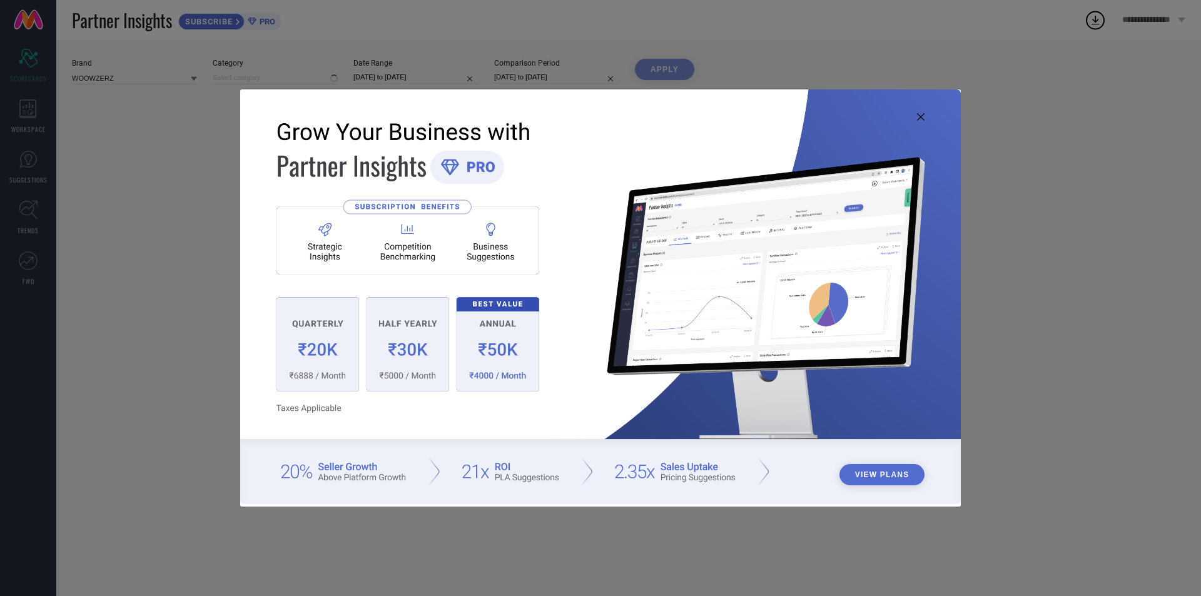
type input "All"
click at [918, 109] on img at bounding box center [600, 296] width 720 height 414
click at [921, 111] on img at bounding box center [600, 296] width 720 height 414
click at [921, 115] on icon at bounding box center [921, 117] width 8 height 8
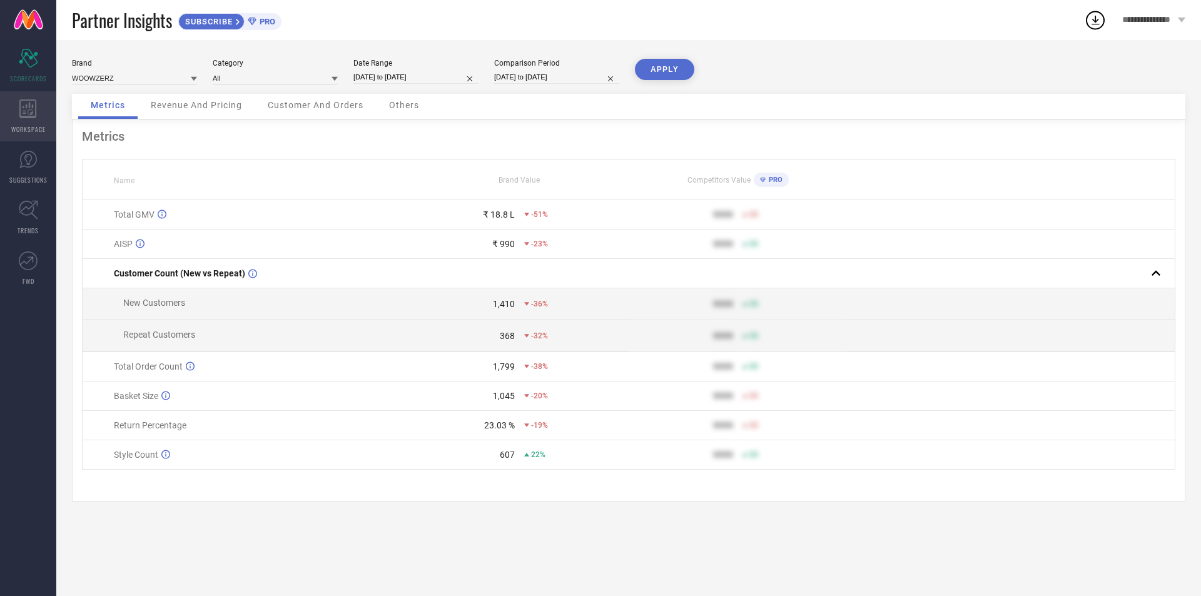
click at [19, 119] on div "WORKSPACE" at bounding box center [28, 116] width 56 height 50
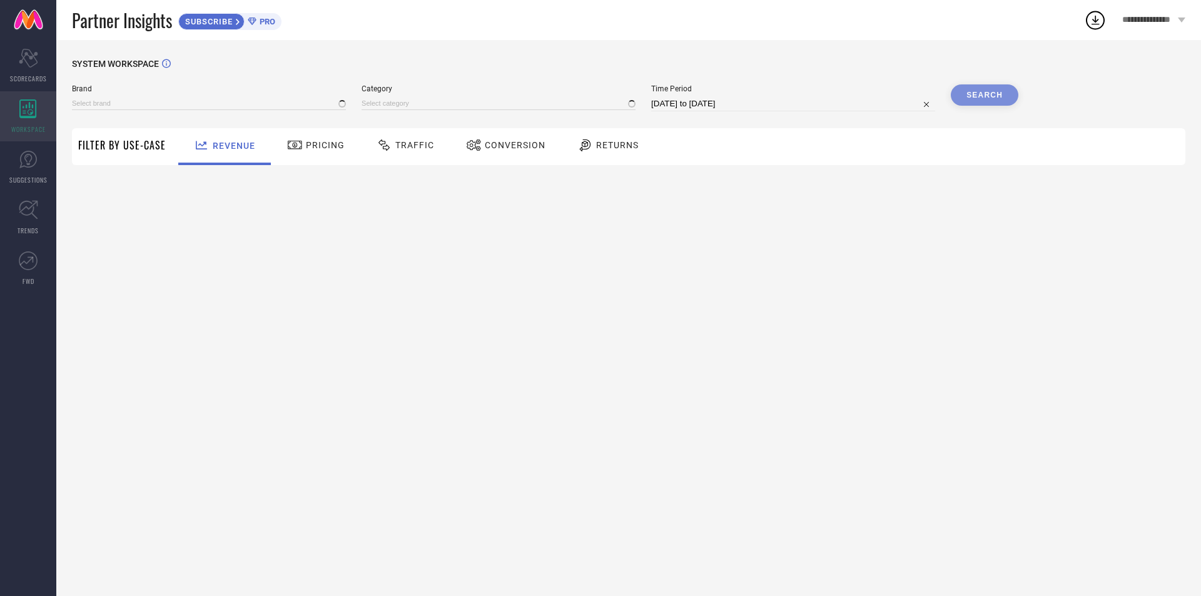
type input "WOOWZERZ"
type input "All"
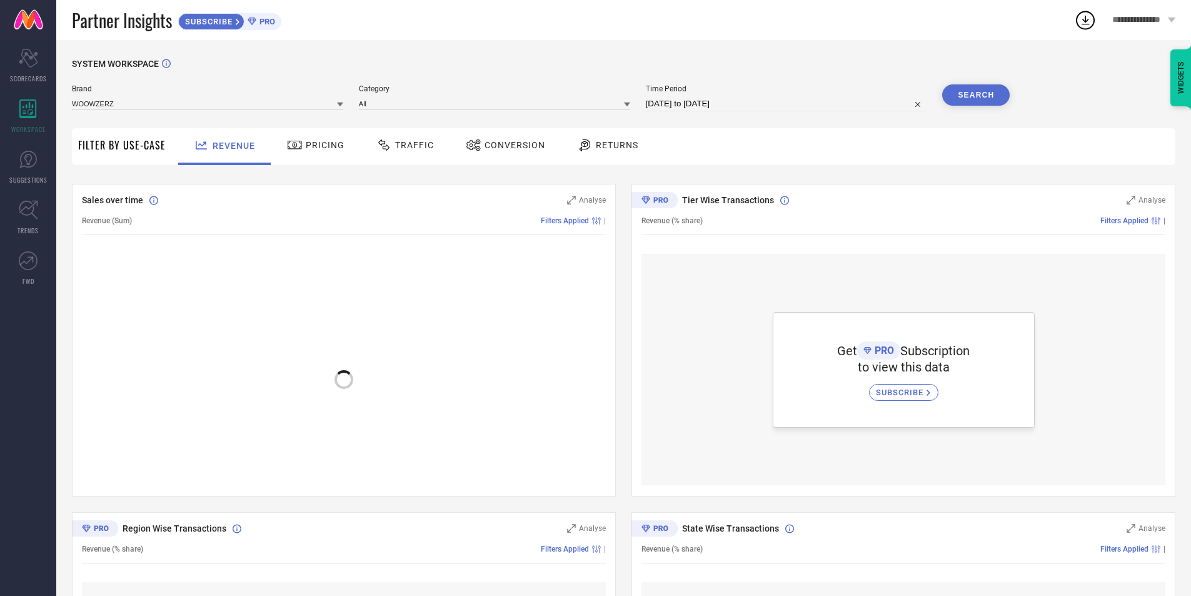
click at [328, 152] on div "Pricing" at bounding box center [316, 144] width 64 height 21
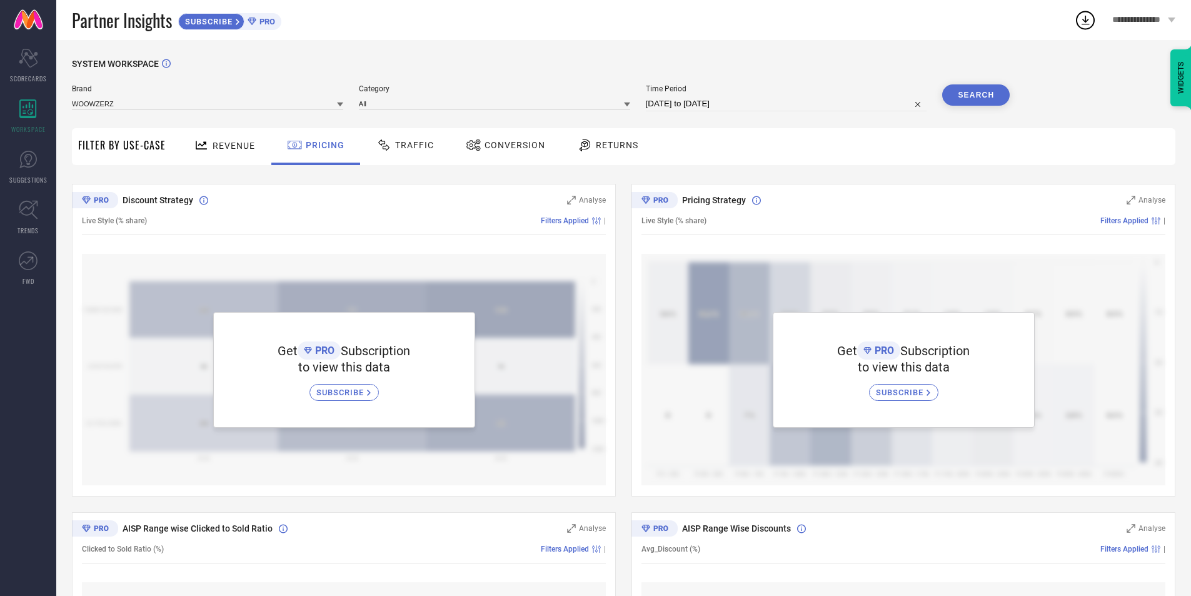
click at [243, 152] on div "Revenue" at bounding box center [225, 145] width 68 height 22
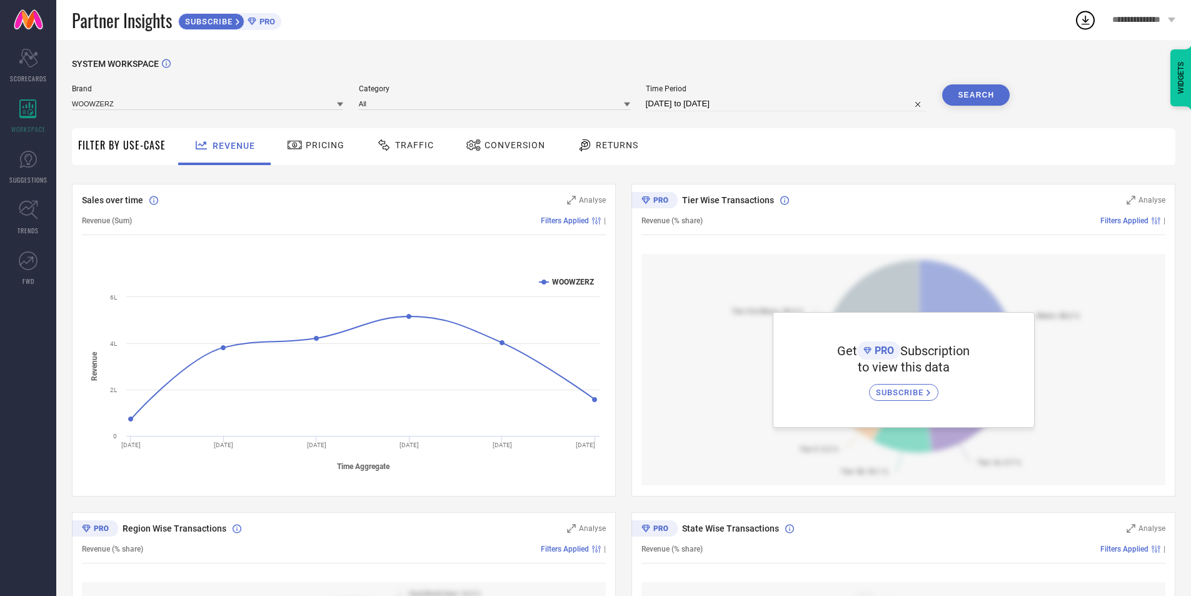
click at [376, 143] on icon at bounding box center [384, 145] width 16 height 15
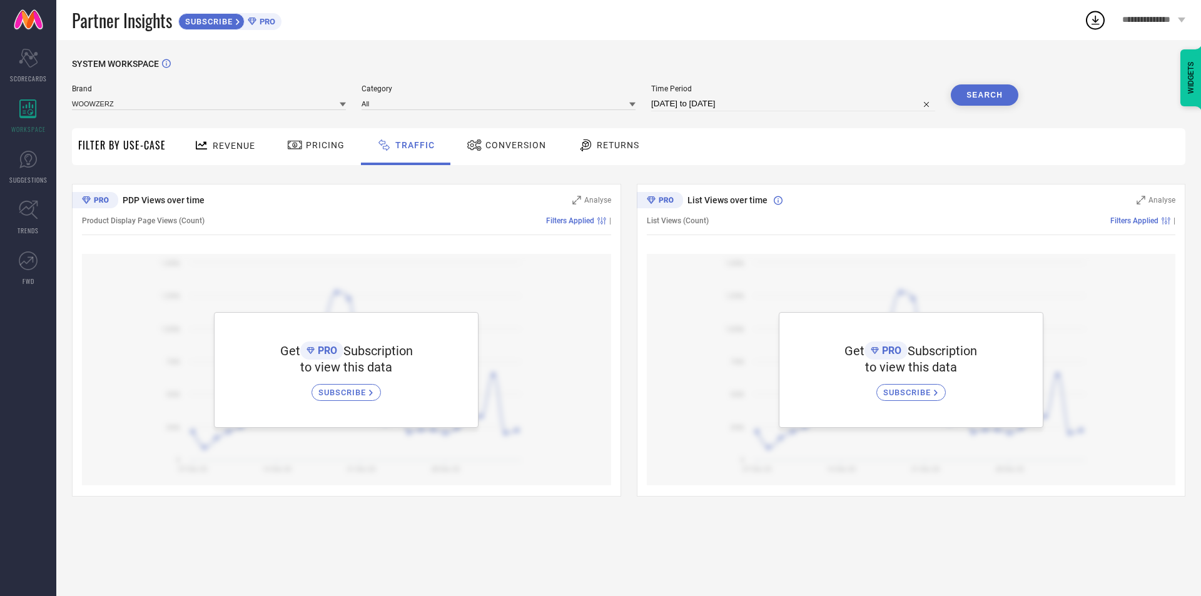
click at [498, 155] on div "Conversion" at bounding box center [506, 144] width 86 height 21
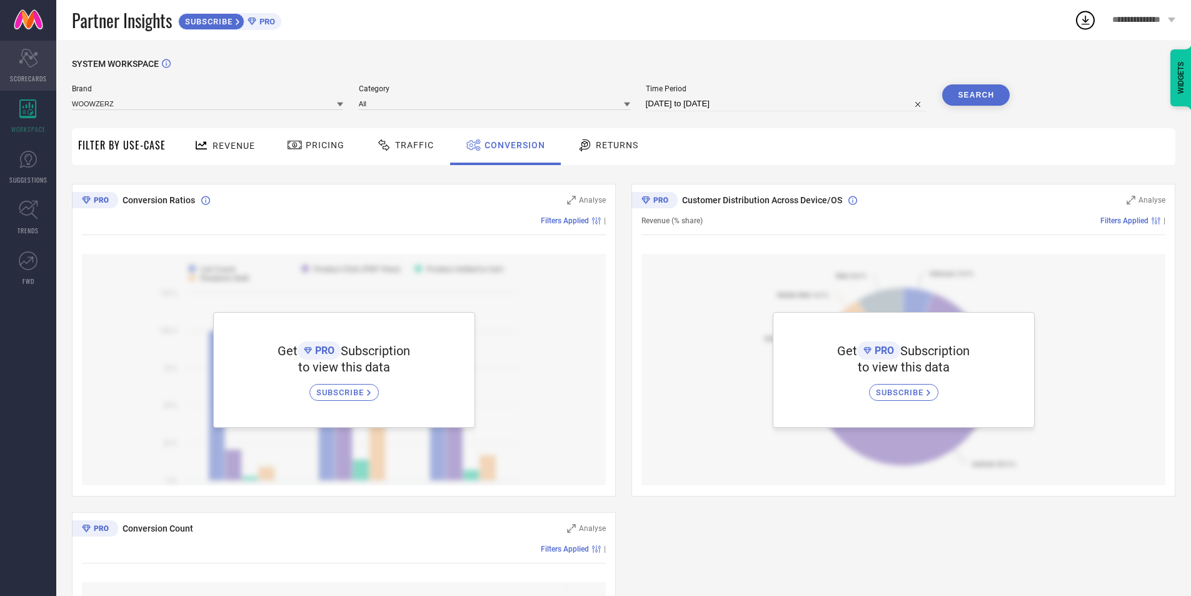
click at [24, 53] on icon "Scorecard" at bounding box center [28, 58] width 19 height 19
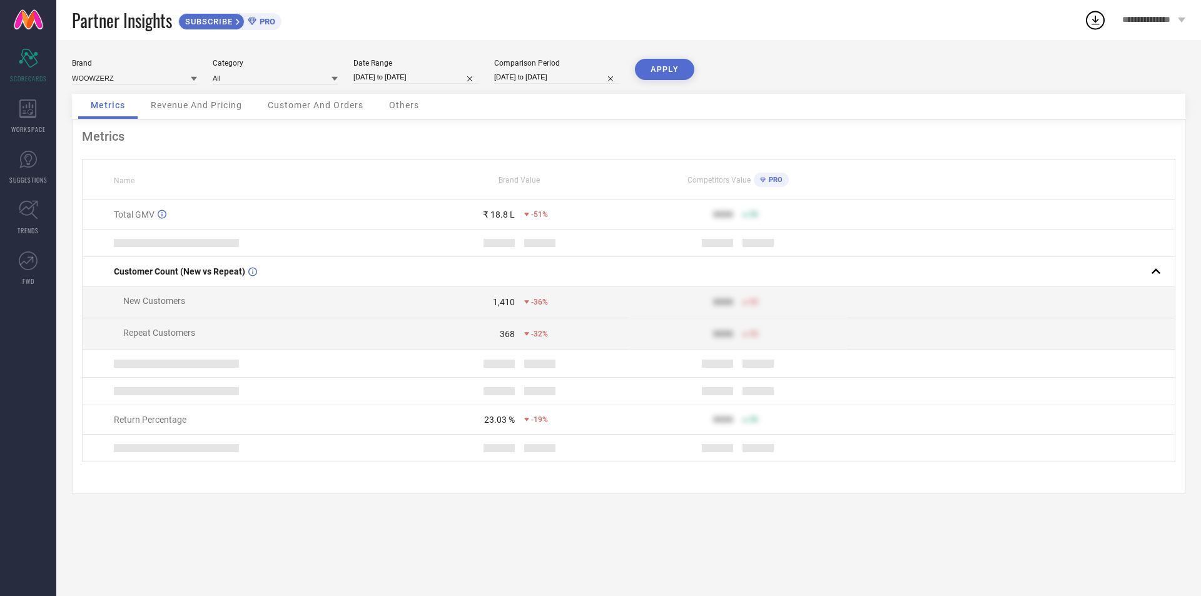
click at [398, 59] on div "Date Range" at bounding box center [415, 63] width 125 height 9
select select "7"
select select "2025"
select select "8"
select select "2025"
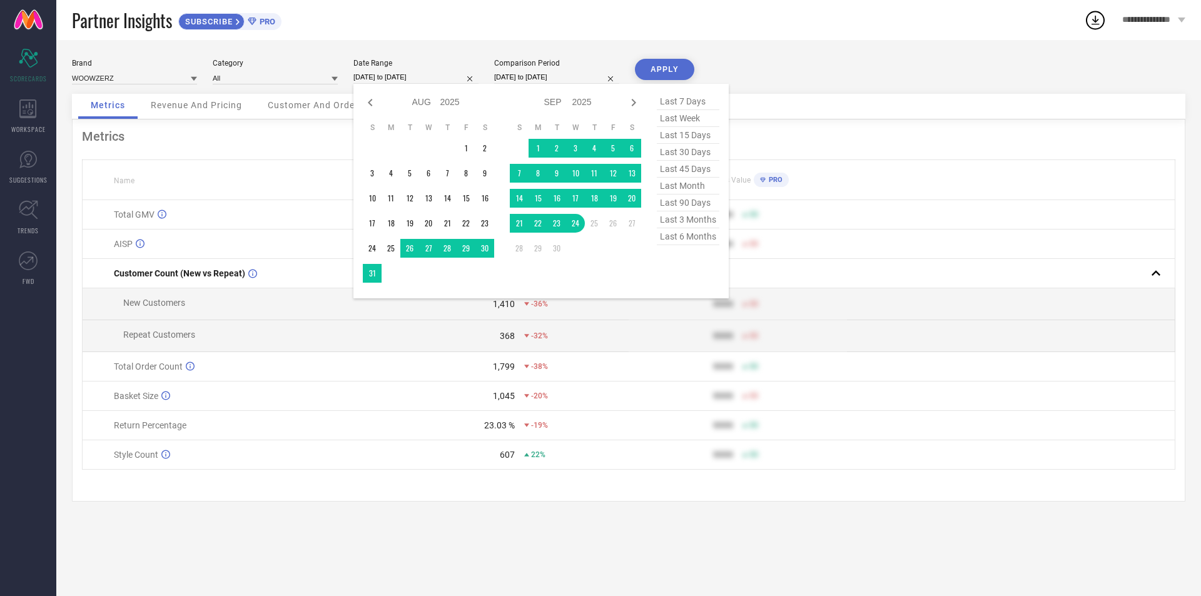
click at [401, 73] on input "[DATE] to [DATE]" at bounding box center [415, 77] width 125 height 13
drag, startPoint x: 466, startPoint y: 145, endPoint x: 460, endPoint y: 163, distance: 19.2
click at [465, 144] on td "1" at bounding box center [466, 148] width 19 height 19
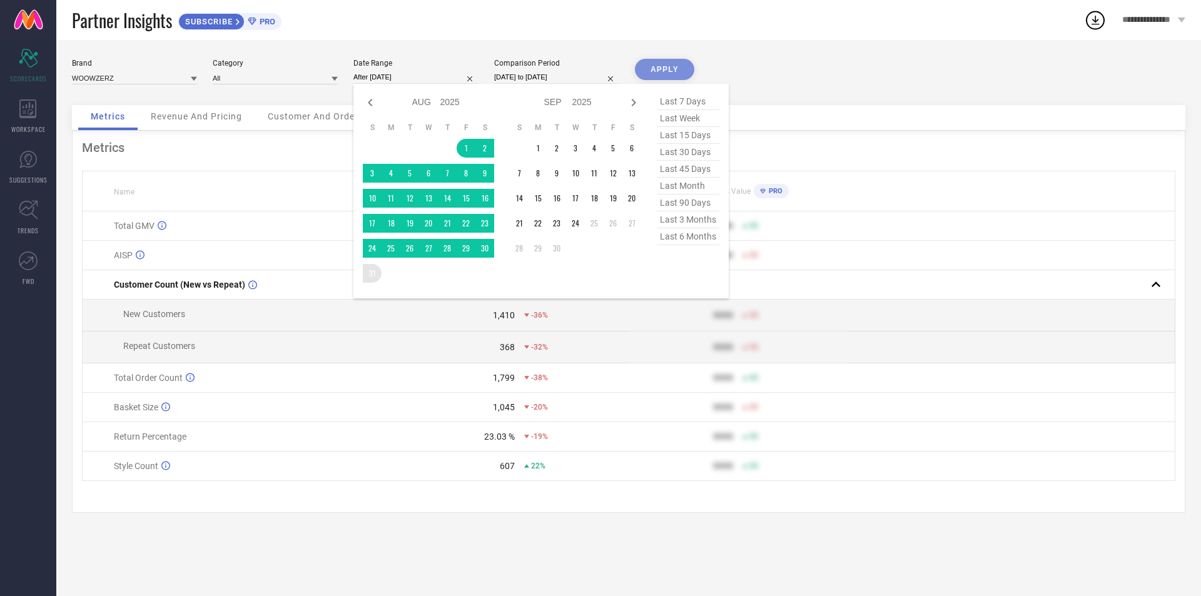
type input "[DATE] to [DATE]"
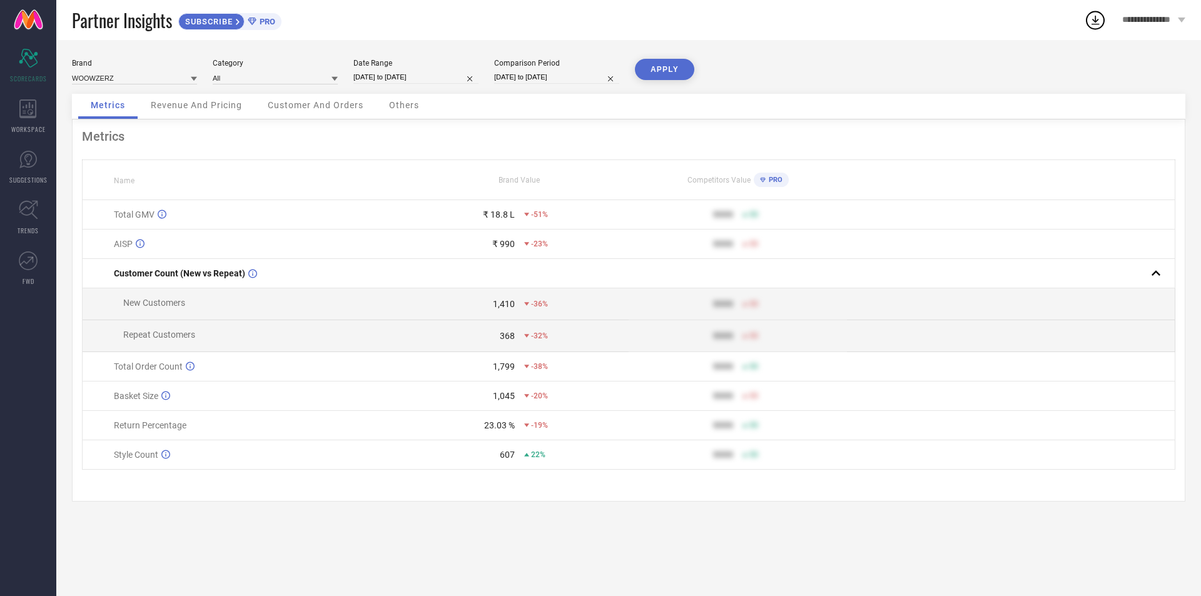
click at [669, 69] on button "APPLY" at bounding box center [664, 69] width 59 height 21
click at [401, 83] on input "[DATE] to [DATE]" at bounding box center [415, 77] width 125 height 13
select select "7"
select select "2025"
select select "8"
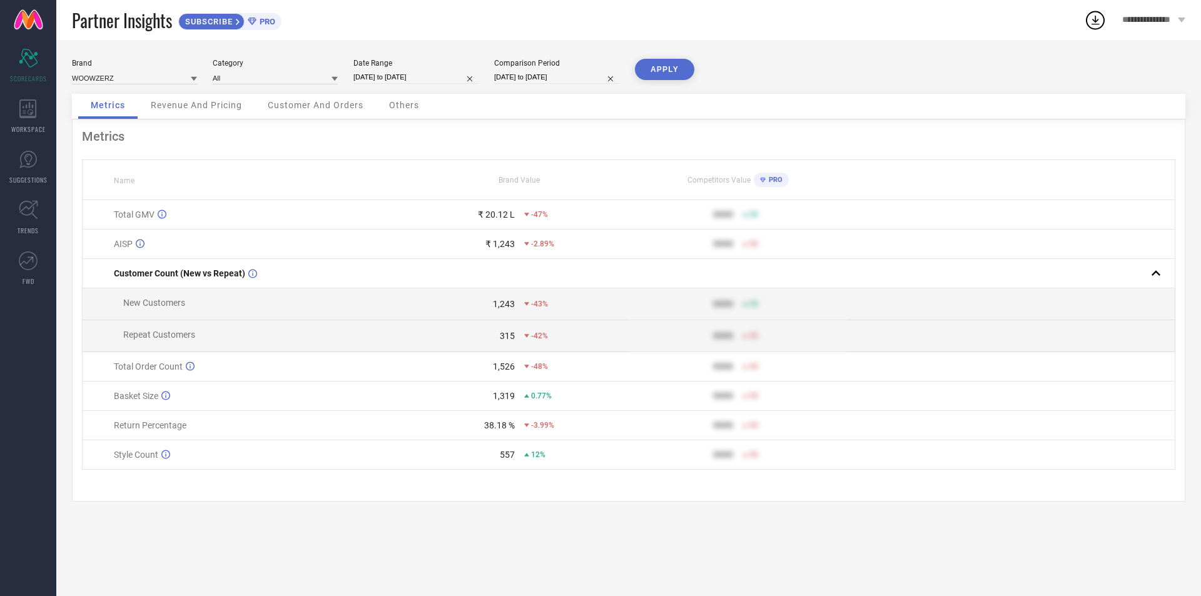
select select "2025"
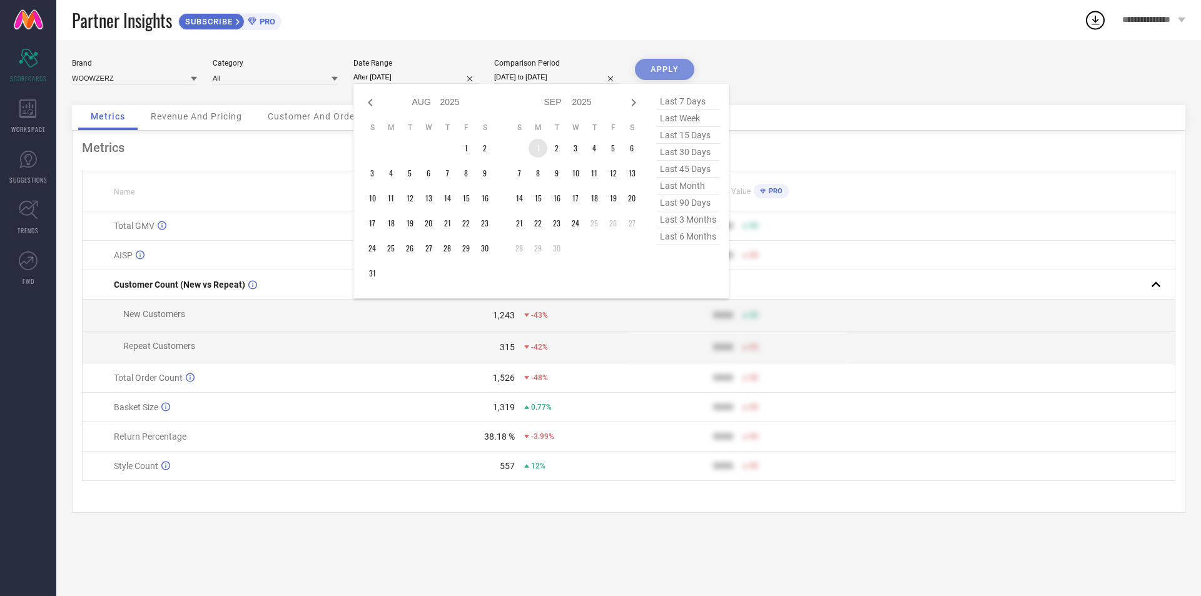
click at [537, 149] on td "1" at bounding box center [537, 148] width 19 height 19
type input "[DATE] to [DATE]"
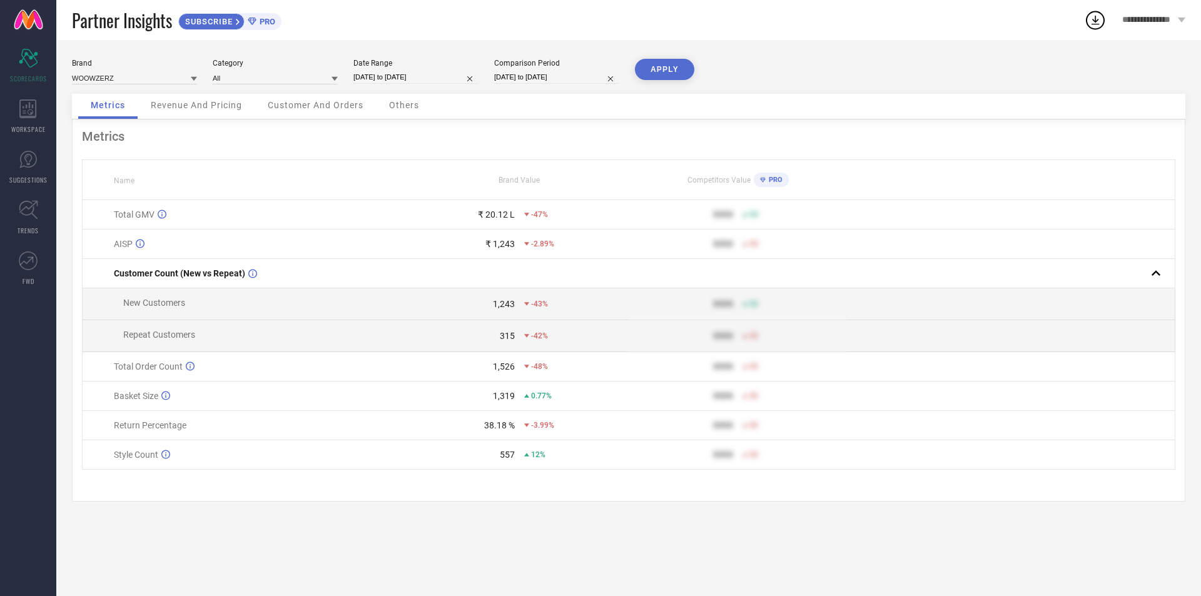
click at [668, 73] on button "APPLY" at bounding box center [664, 69] width 59 height 21
click at [511, 78] on input "[DATE] to [DATE]" at bounding box center [556, 77] width 125 height 13
select select "7"
select select "2024"
select select "8"
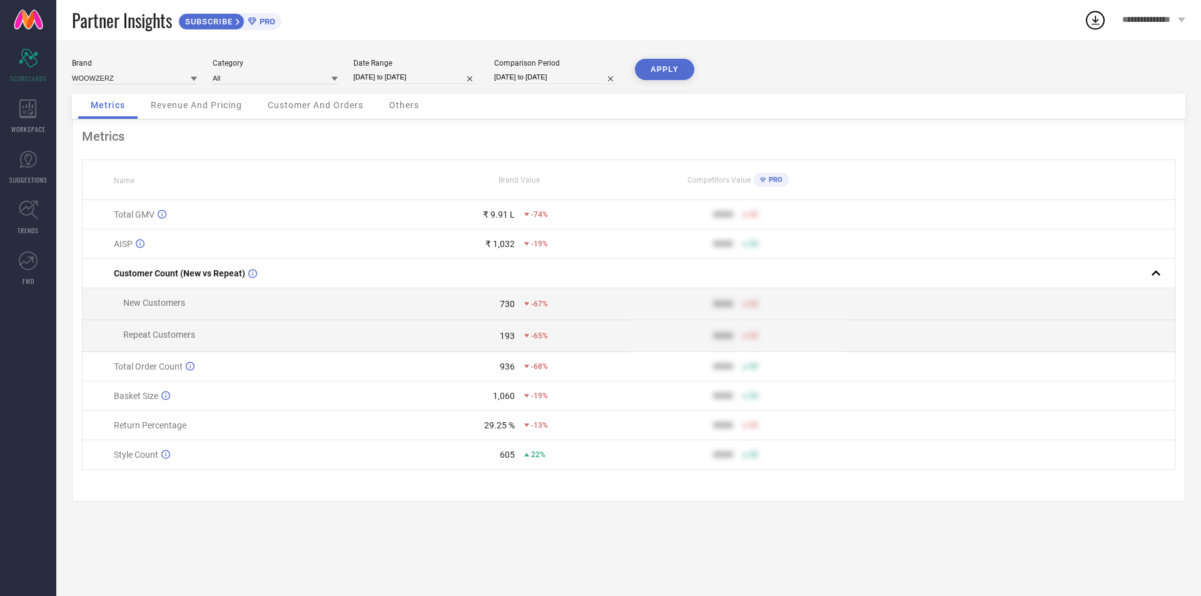
select select "2024"
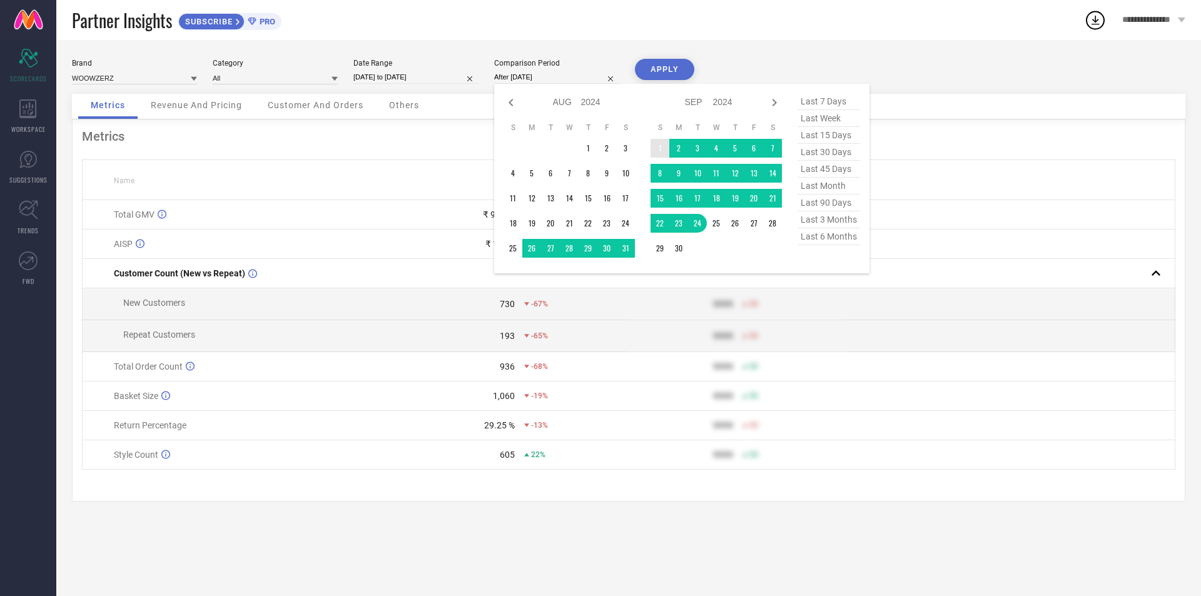
click at [655, 143] on td "1" at bounding box center [659, 148] width 19 height 19
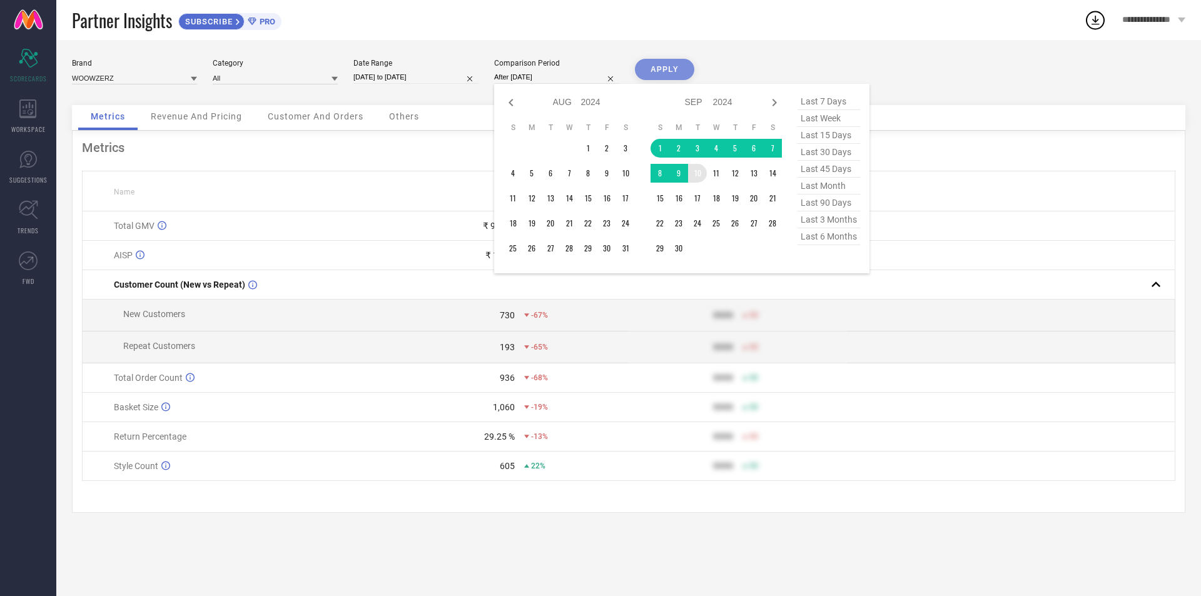
type input "[DATE] to [DATE]"
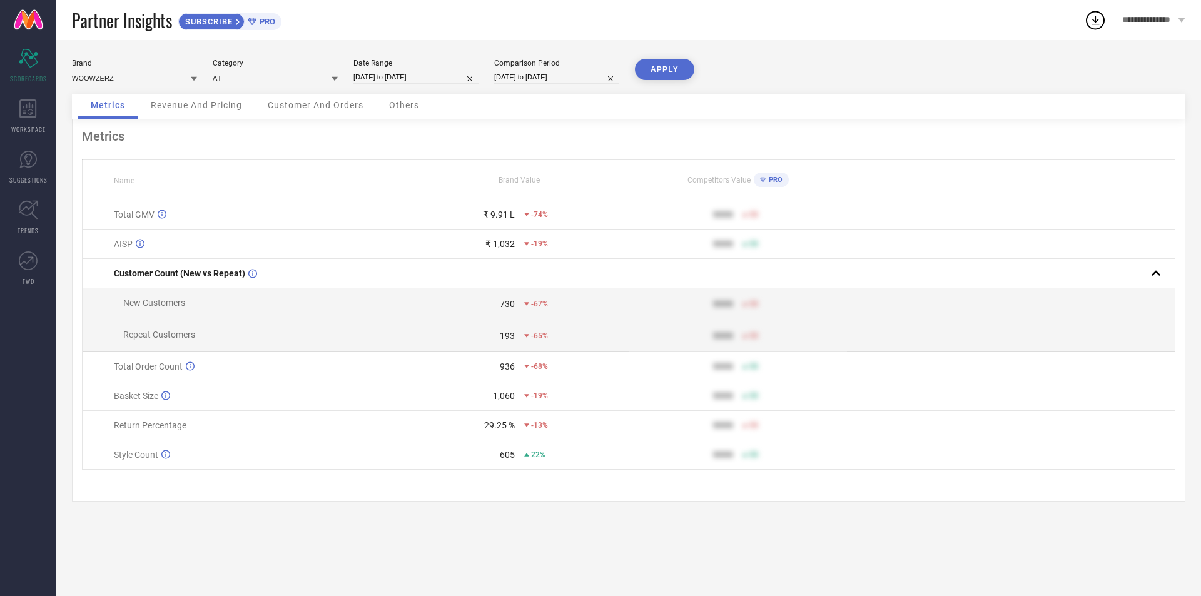
click at [669, 76] on button "APPLY" at bounding box center [664, 69] width 59 height 21
select select "8"
select select "2024"
select select "9"
select select "2024"
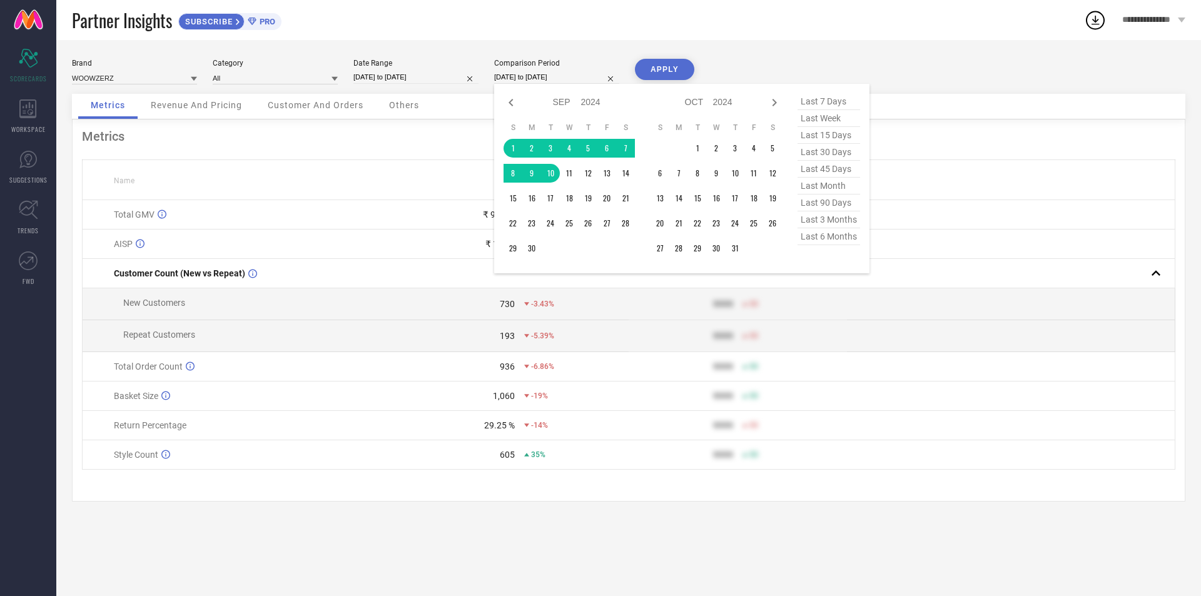
click at [514, 78] on input "[DATE] to [DATE]" at bounding box center [556, 77] width 125 height 13
click at [514, 144] on td "1" at bounding box center [512, 148] width 19 height 19
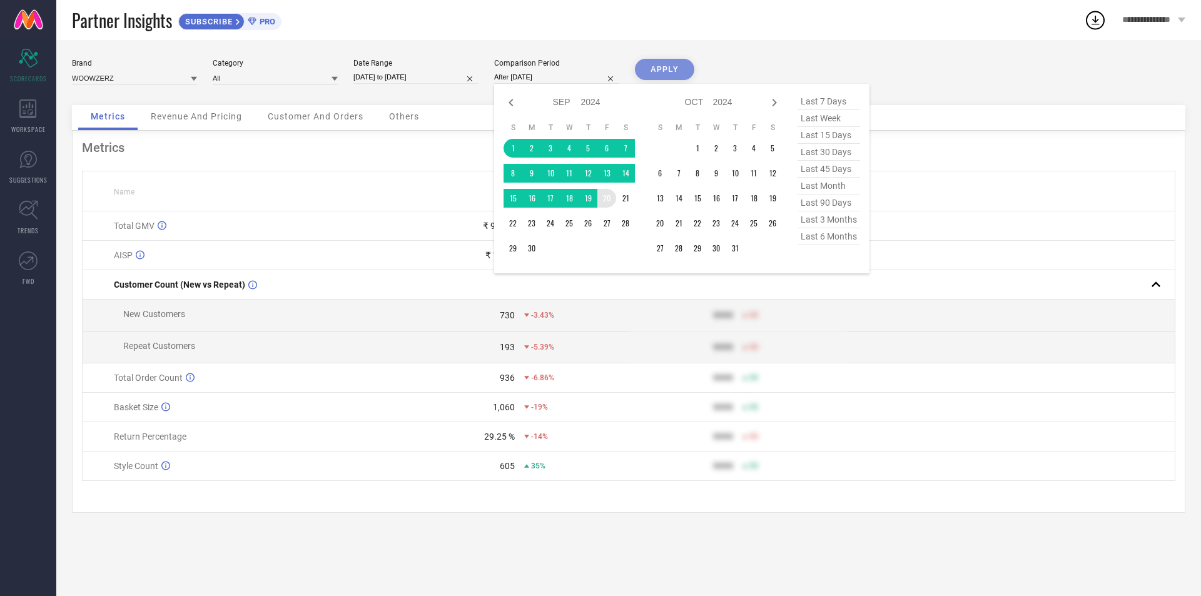
type input "[DATE] to [DATE]"
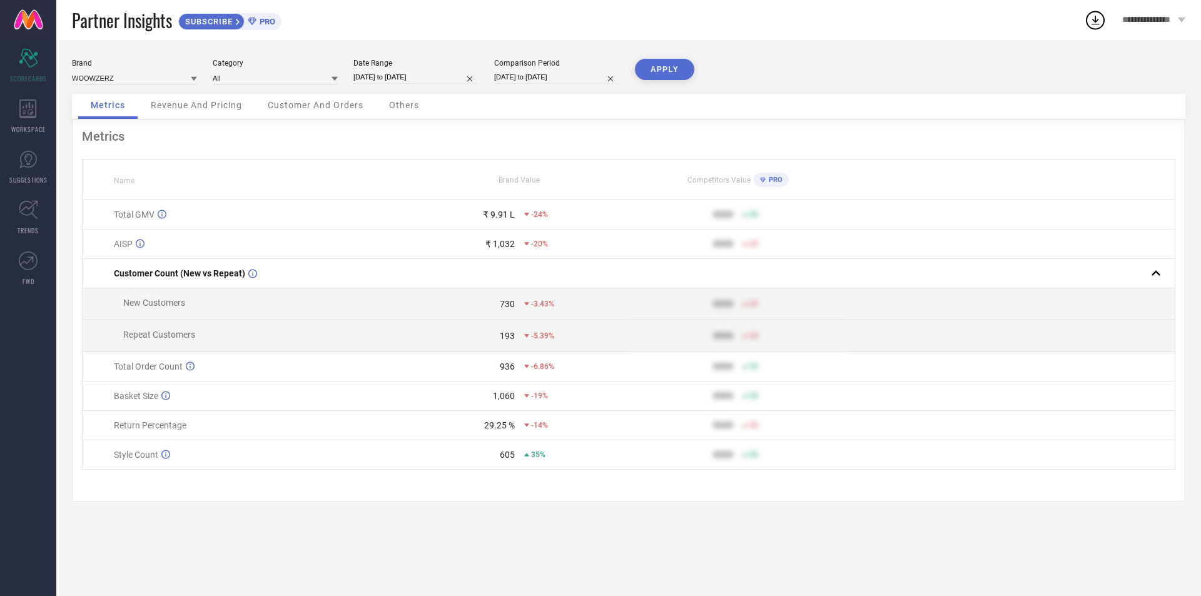
click at [688, 63] on button "APPLY" at bounding box center [664, 69] width 59 height 21
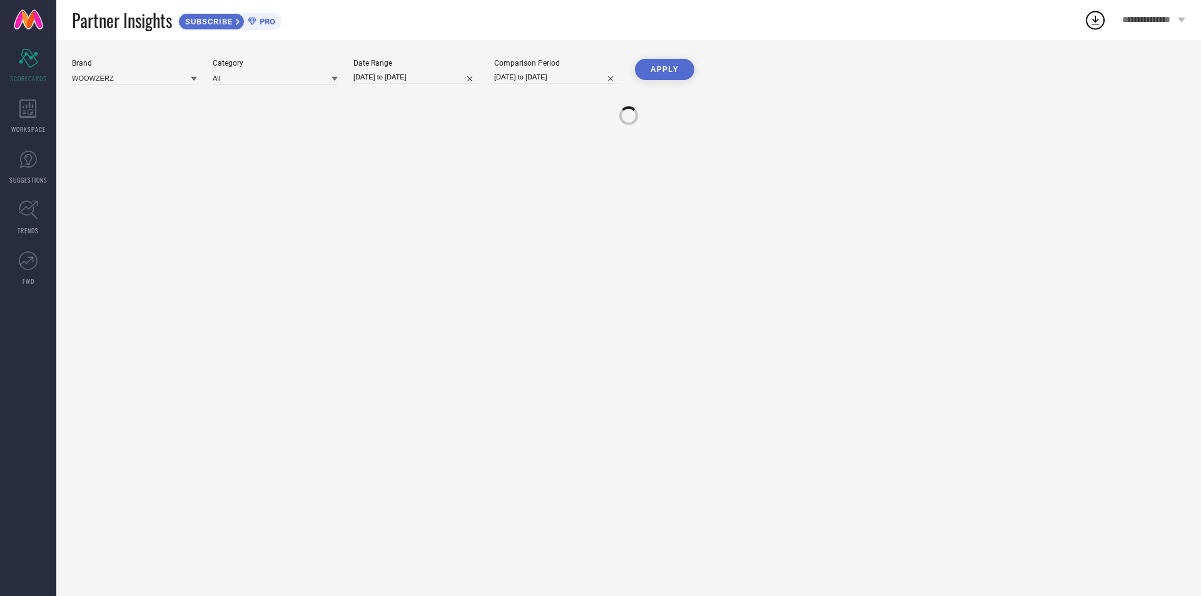
click at [747, 53] on div "Brand WOOWZERZ Category All Date Range [DATE] to [DATE] Comparison Period [DATE…" at bounding box center [628, 318] width 1144 height 556
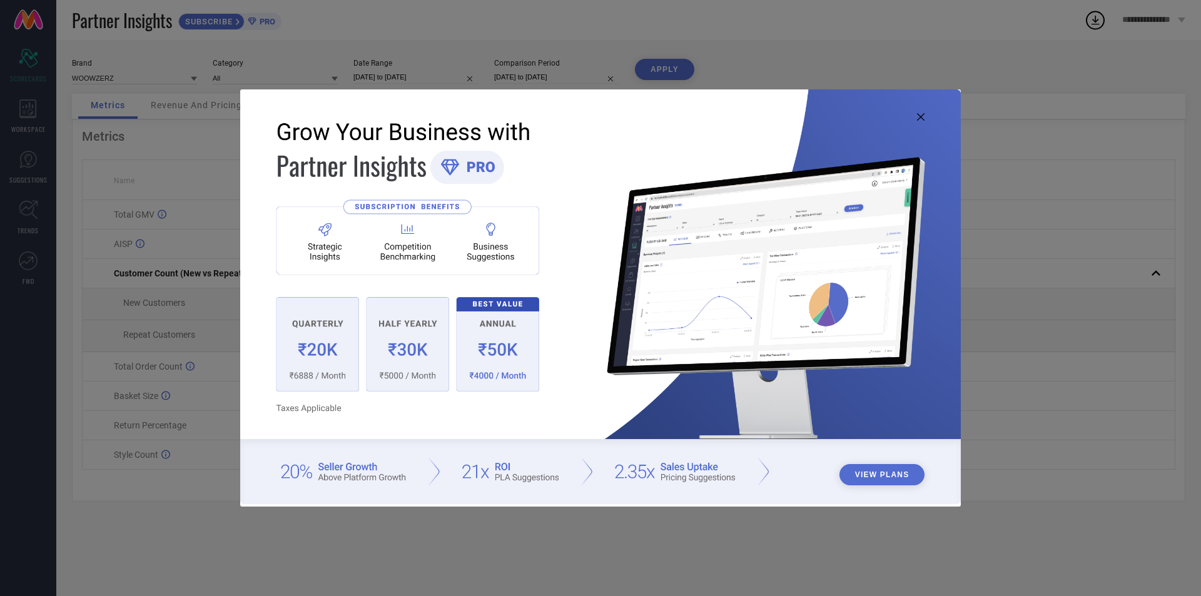
click at [922, 121] on img at bounding box center [600, 296] width 720 height 414
click at [921, 115] on icon at bounding box center [921, 117] width 8 height 8
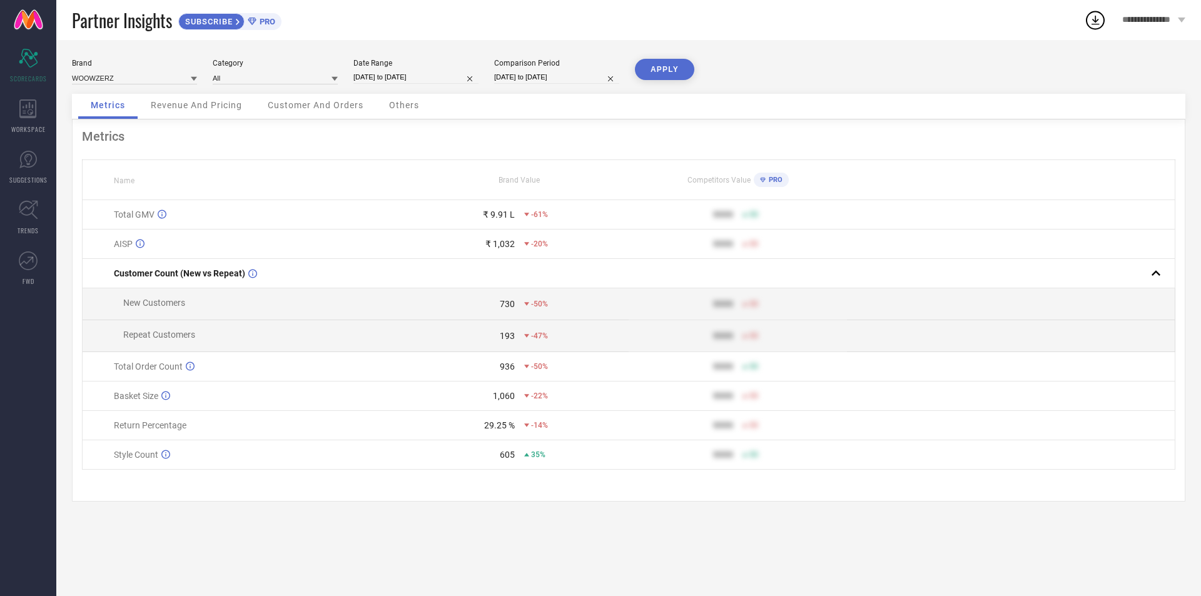
click at [445, 68] on div "Date Range 01-09-2025 to 15-09-2025" at bounding box center [415, 72] width 125 height 26
click at [435, 73] on input "[DATE] to [DATE]" at bounding box center [415, 77] width 125 height 13
select select "8"
select select "2025"
select select "9"
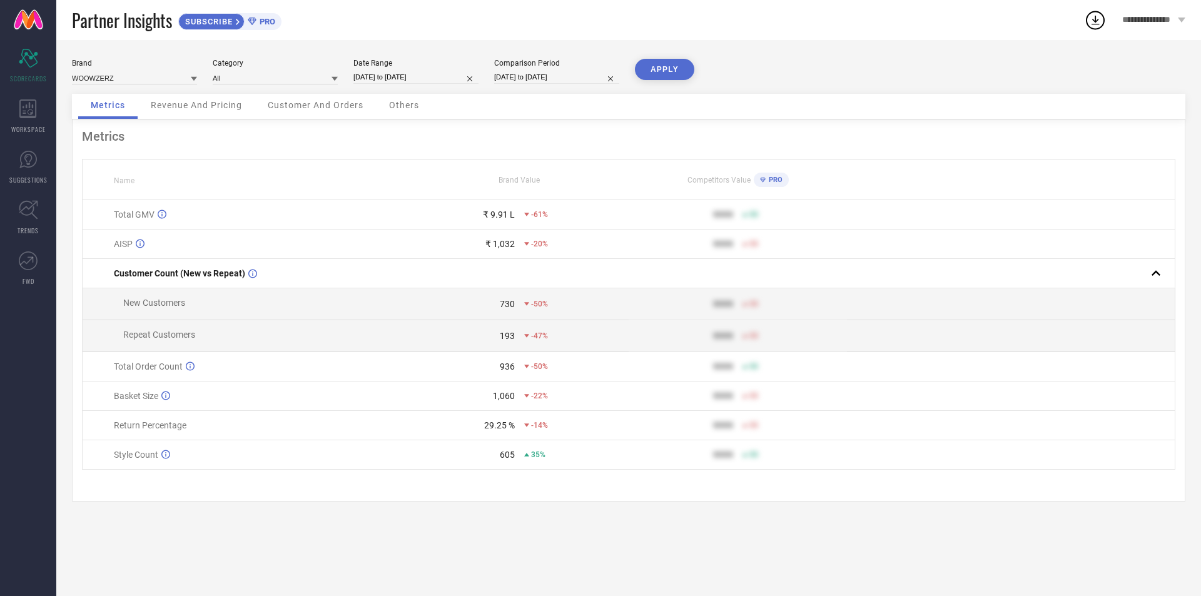
select select "2025"
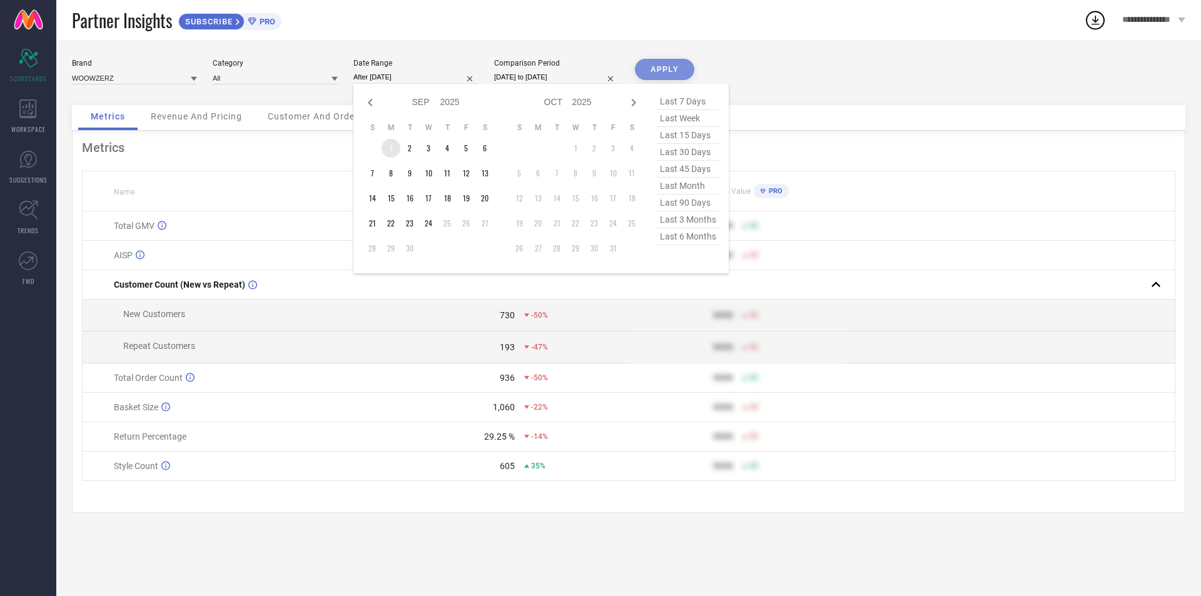
click at [388, 148] on td "1" at bounding box center [390, 148] width 19 height 19
type input "01-09-2025 to 16-09-2025"
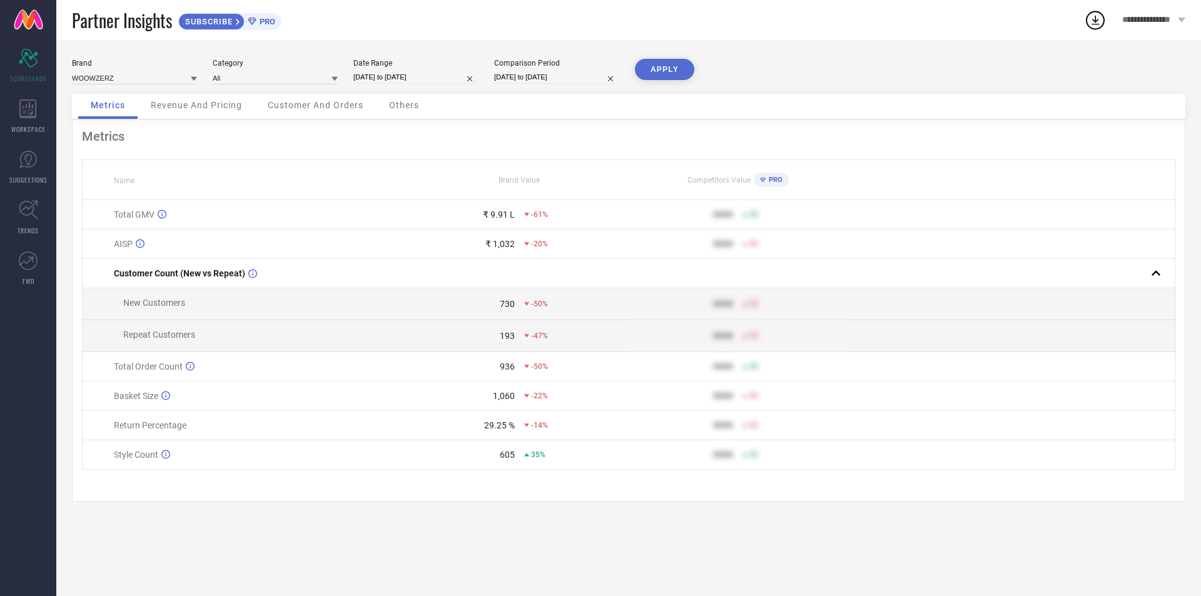
click at [694, 50] on div "Brand WOOWZERZ Category All Date Range 01-09-2025 to 16-09-2025 Comparison Peri…" at bounding box center [628, 318] width 1144 height 556
click at [672, 65] on button "APPLY" at bounding box center [664, 69] width 59 height 21
select select "8"
select select "2025"
select select "9"
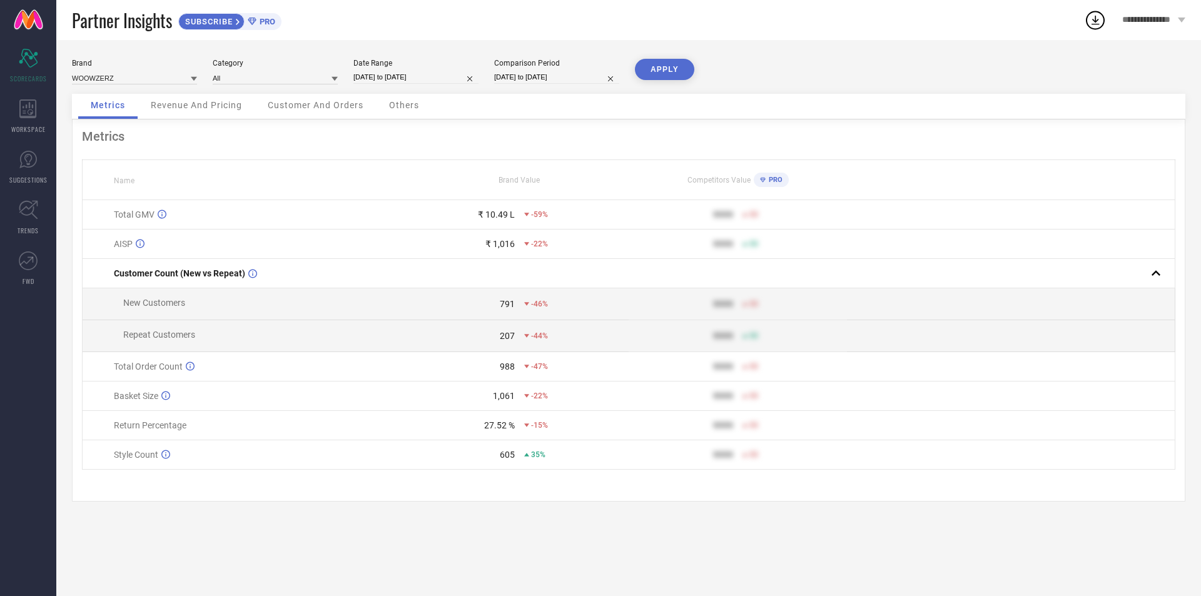
select select "2025"
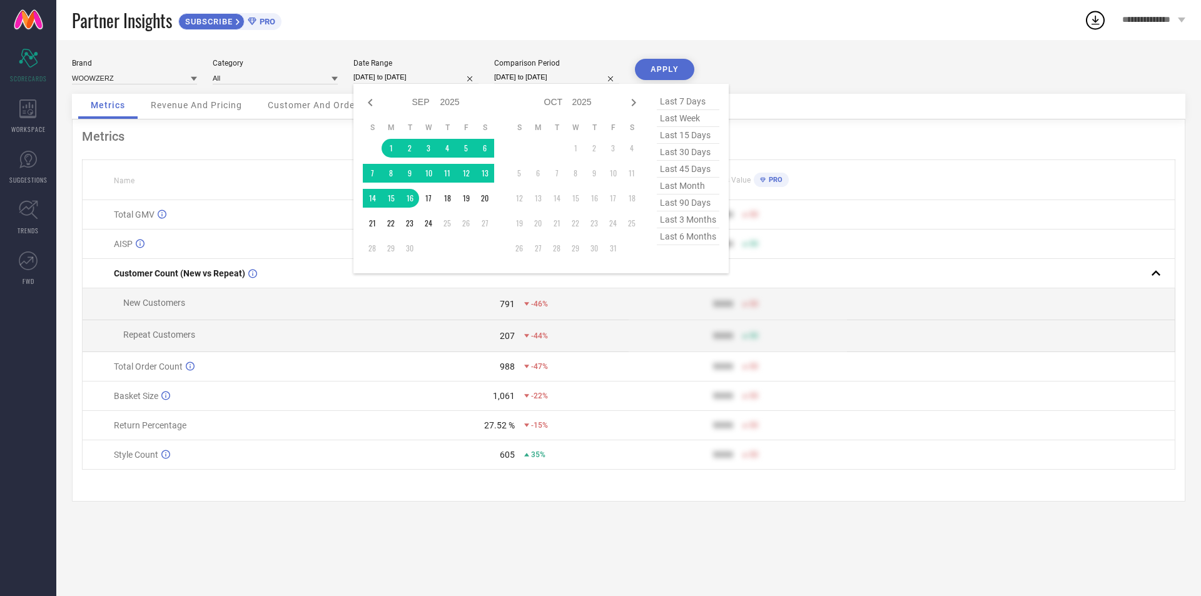
click at [446, 74] on input "01-09-2025 to 16-09-2025" at bounding box center [415, 77] width 125 height 13
click at [392, 144] on td "1" at bounding box center [390, 148] width 19 height 19
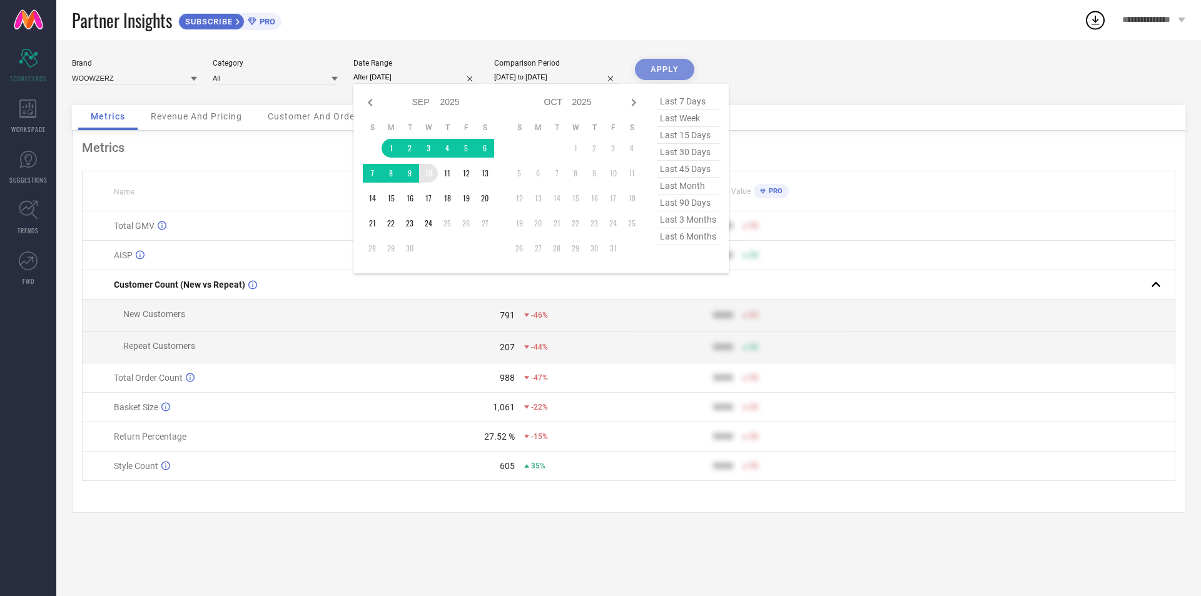
type input "01-09-2025 to 10-09-2025"
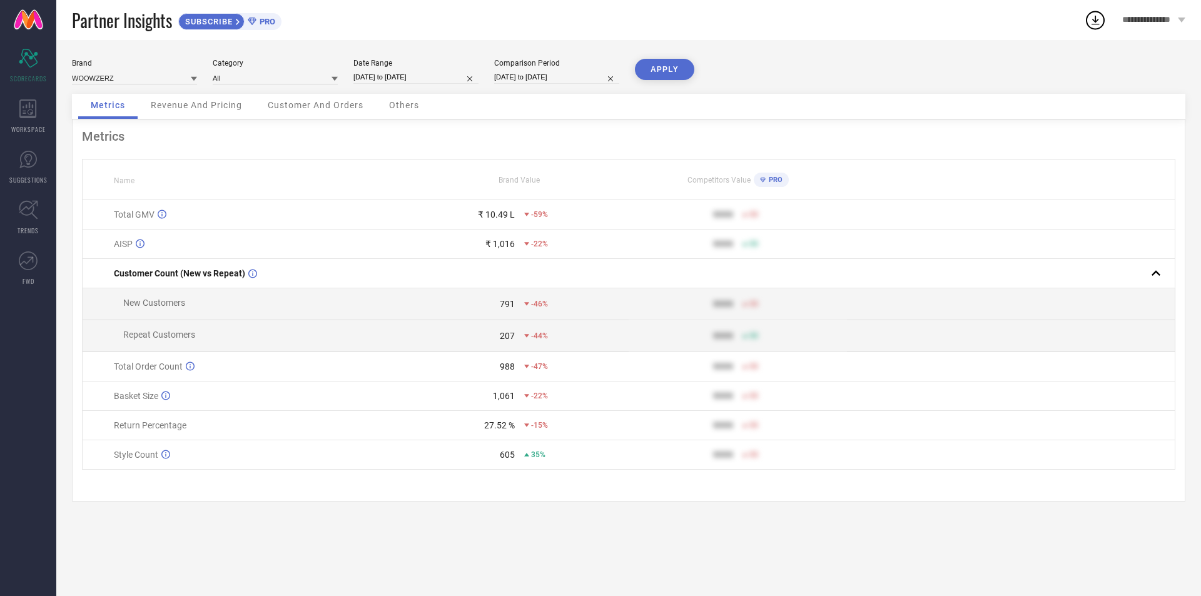
click at [675, 66] on button "APPLY" at bounding box center [664, 69] width 59 height 21
select select "8"
select select "2025"
select select "9"
select select "2025"
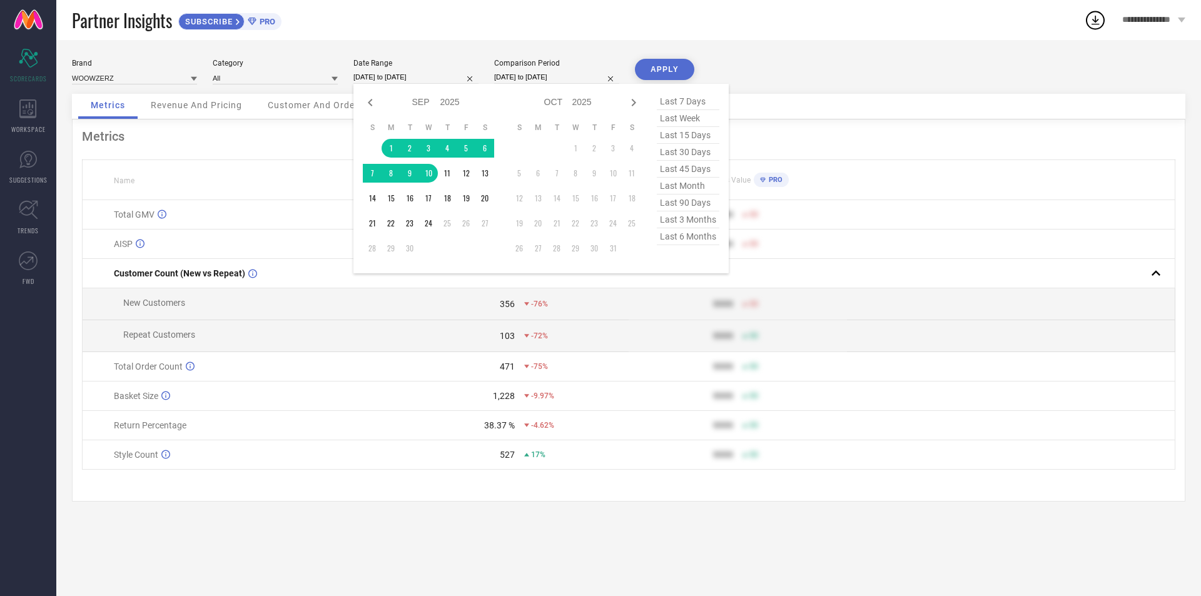
click at [401, 81] on input "01-09-2025 to 10-09-2025" at bounding box center [415, 77] width 125 height 13
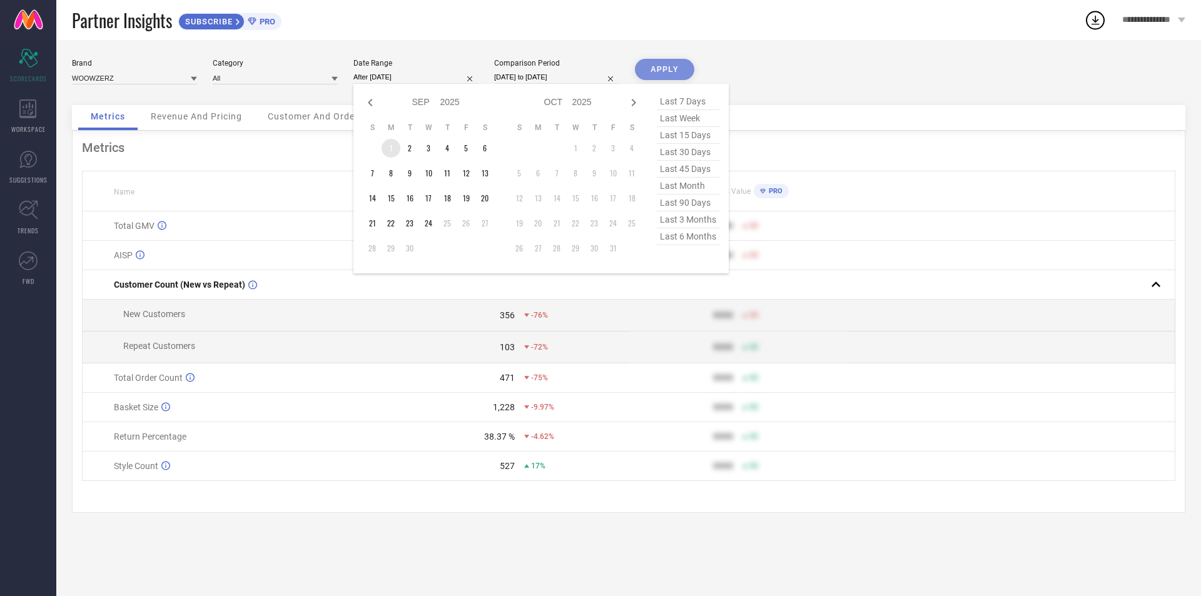
click at [385, 151] on td "1" at bounding box center [390, 148] width 19 height 19
type input "01-09-2025 to 07-09-2025"
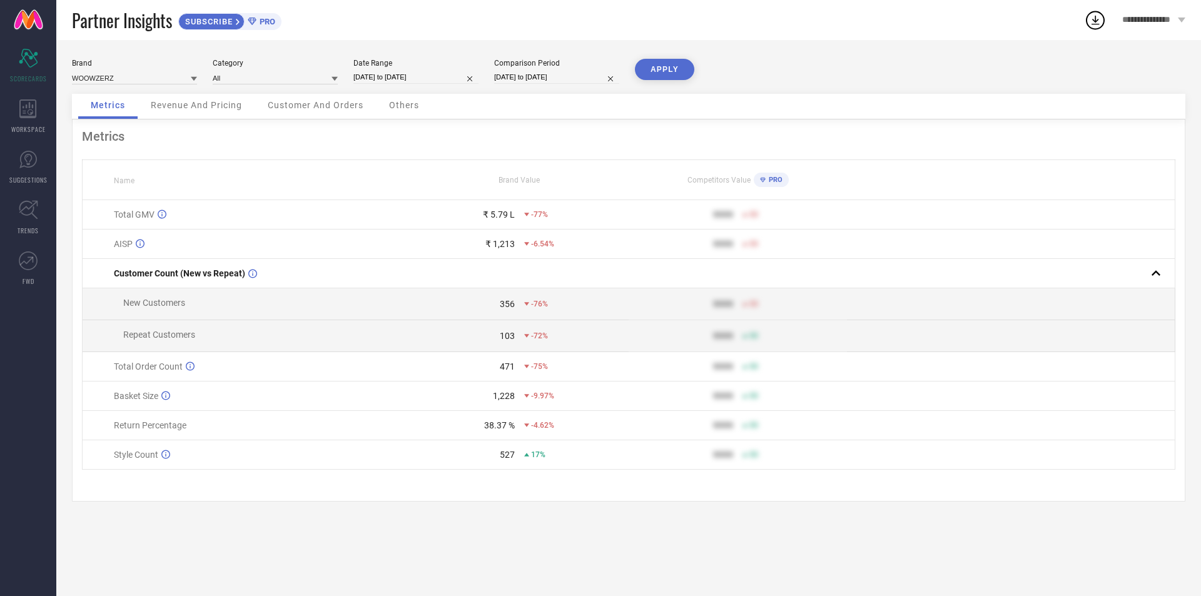
click at [654, 71] on button "APPLY" at bounding box center [664, 69] width 59 height 21
click at [424, 83] on input "01-09-2025 to 07-09-2025" at bounding box center [415, 77] width 125 height 13
select select "8"
select select "2025"
select select "9"
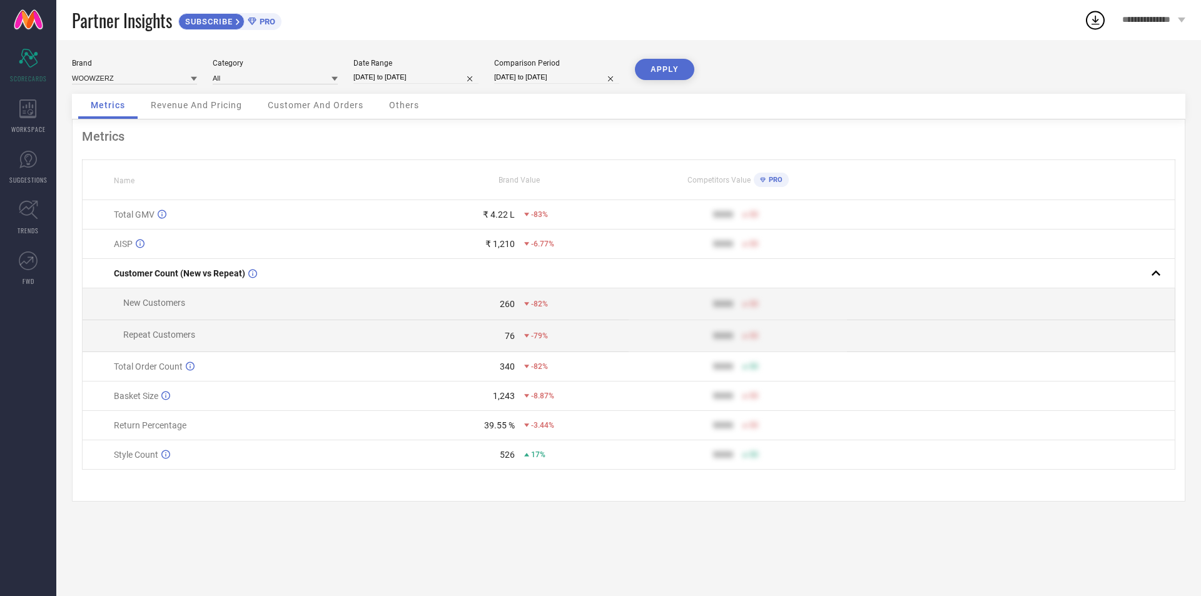
select select "2025"
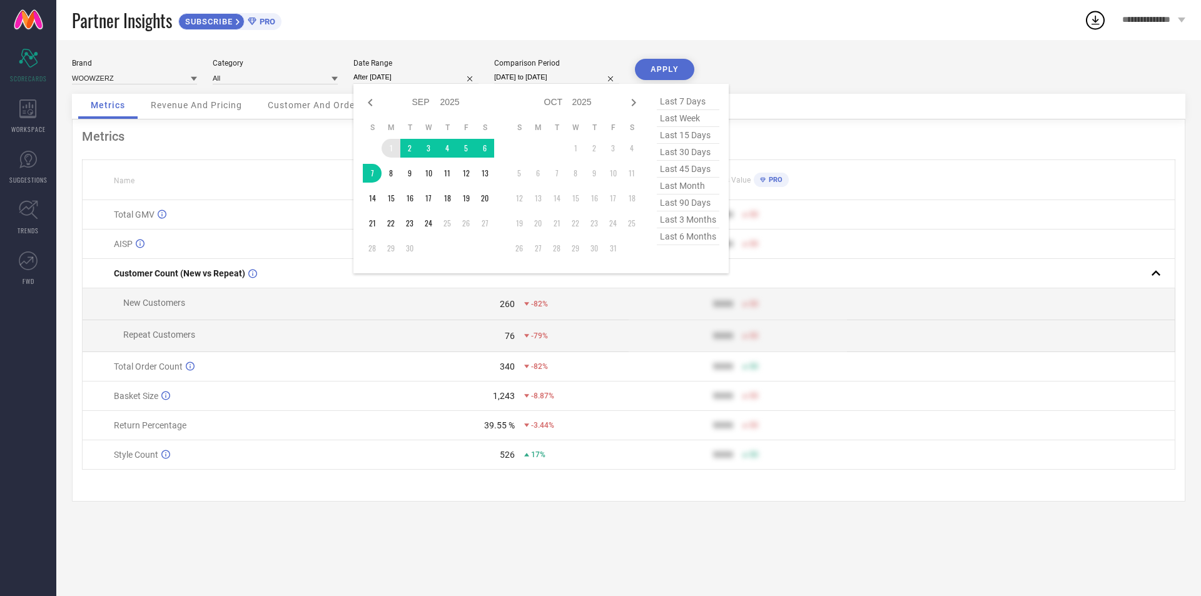
click at [387, 144] on td "1" at bounding box center [390, 148] width 19 height 19
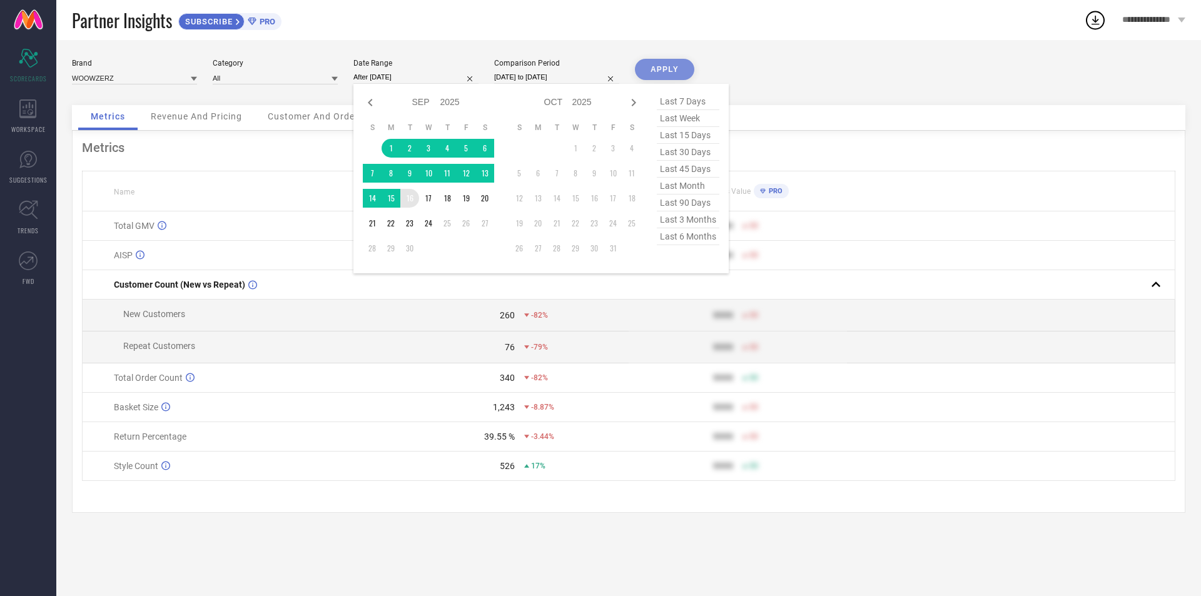
type input "01-09-2025 to 16-09-2025"
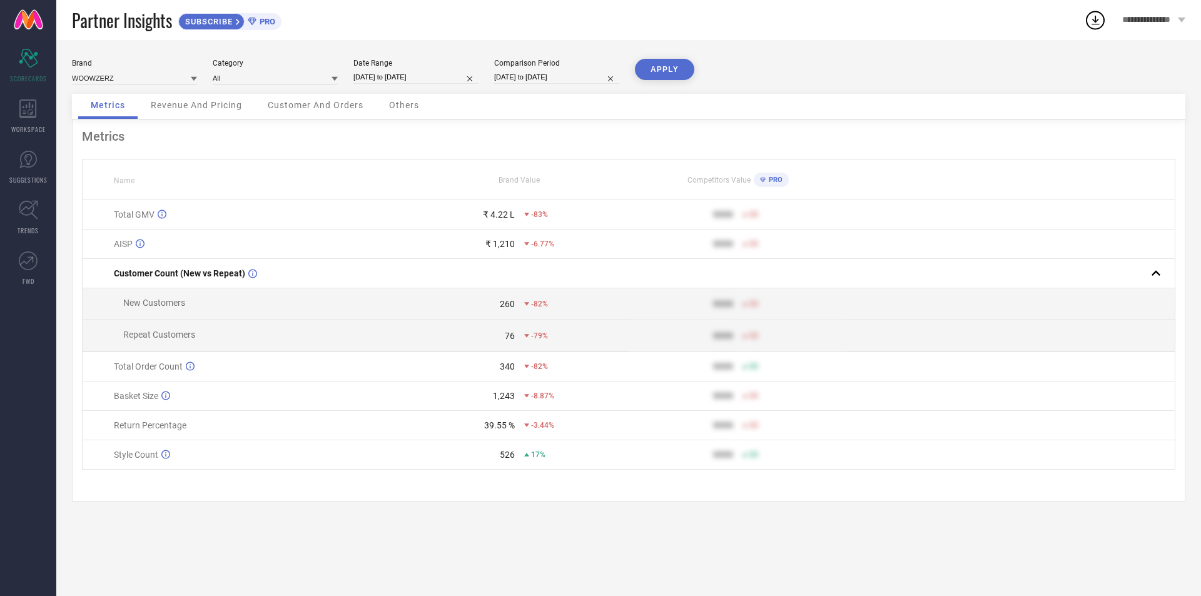
click at [676, 49] on div "Brand WOOWZERZ Category All Date Range 01-09-2025 to 16-09-2025 Comparison Peri…" at bounding box center [628, 318] width 1144 height 556
click at [670, 68] on button "APPLY" at bounding box center [664, 69] width 59 height 21
select select "8"
select select "2025"
select select "9"
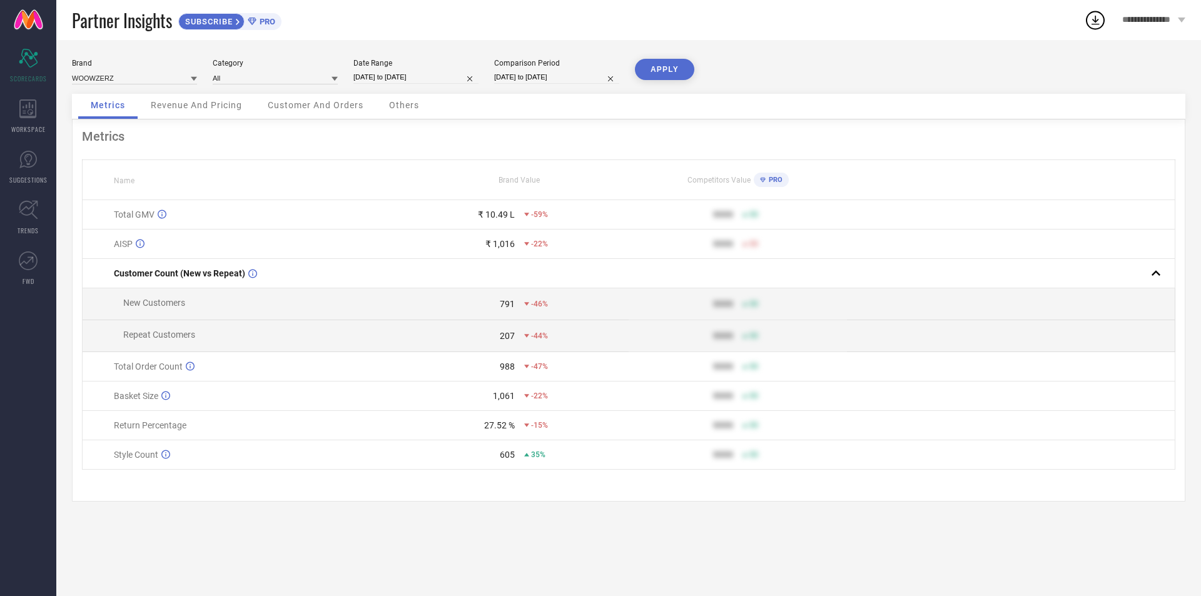
select select "2025"
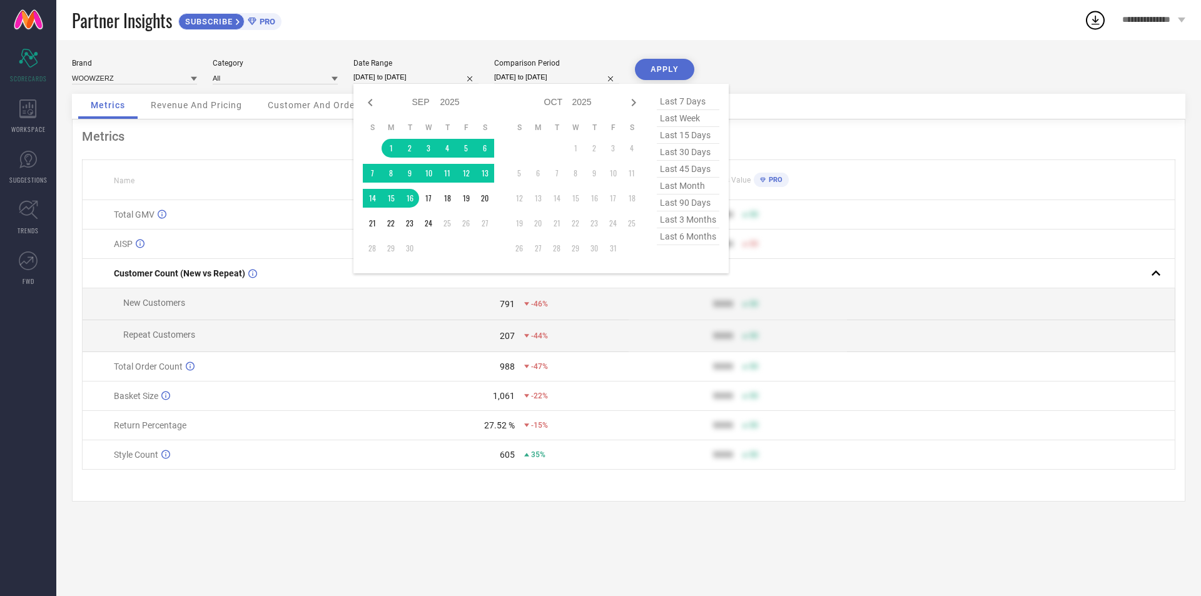
click at [440, 83] on input "01-09-2025 to 16-09-2025" at bounding box center [415, 77] width 125 height 13
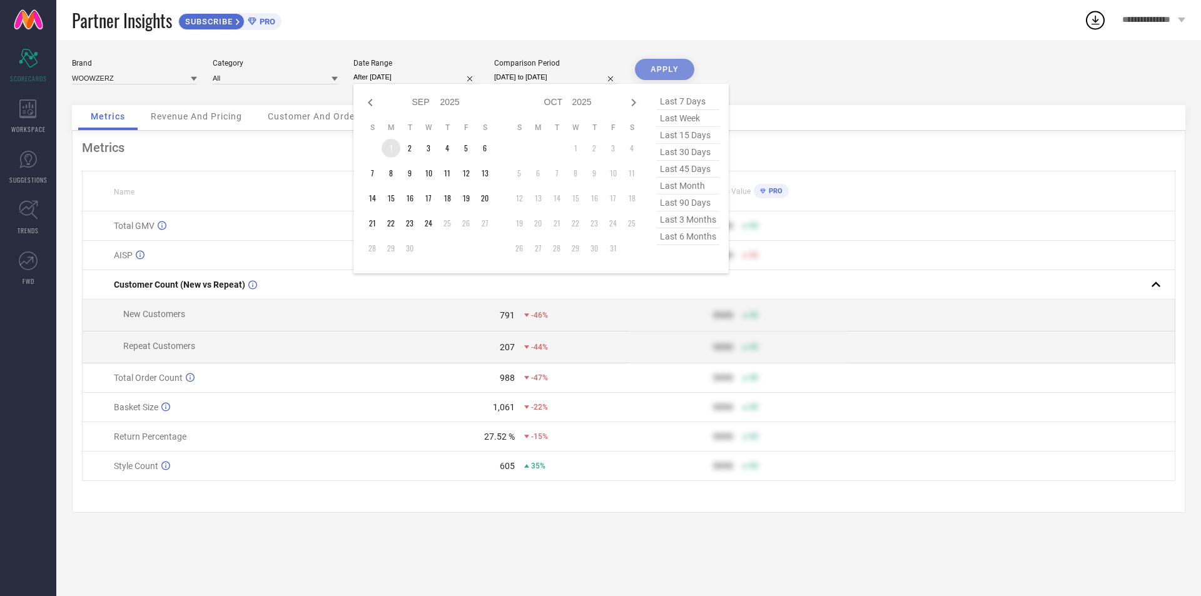
click at [393, 146] on td "1" at bounding box center [390, 148] width 19 height 19
type input "01-09-2025 to 13-09-2025"
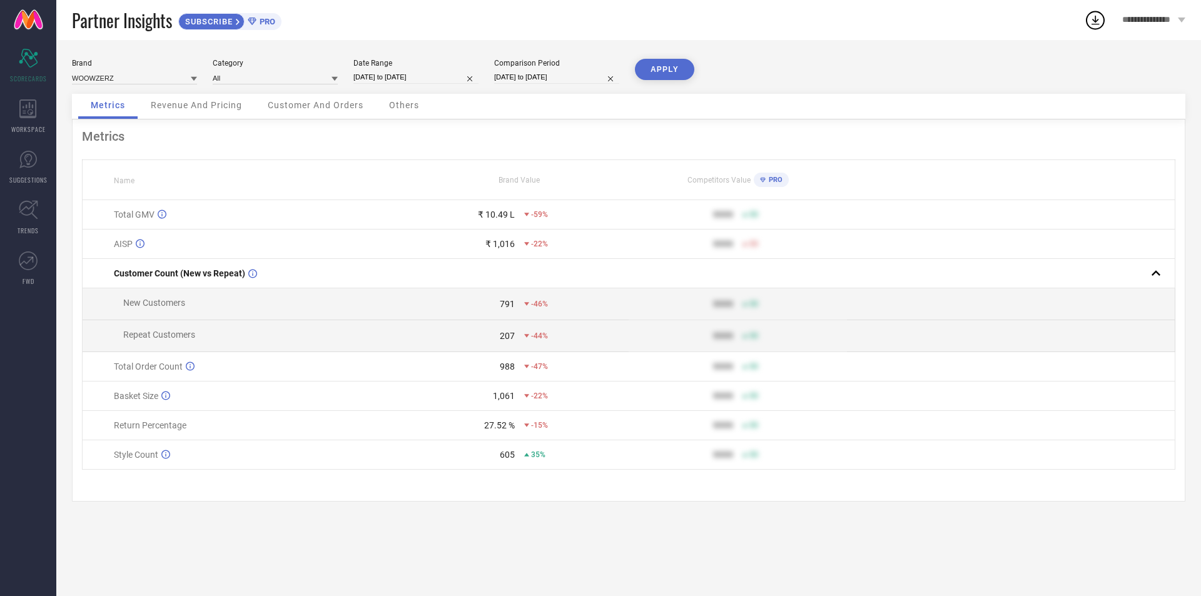
click at [658, 68] on button "APPLY" at bounding box center [664, 69] width 59 height 21
click at [415, 79] on input "01-09-2025 to 13-09-2025" at bounding box center [415, 77] width 125 height 13
select select "8"
select select "2025"
select select "9"
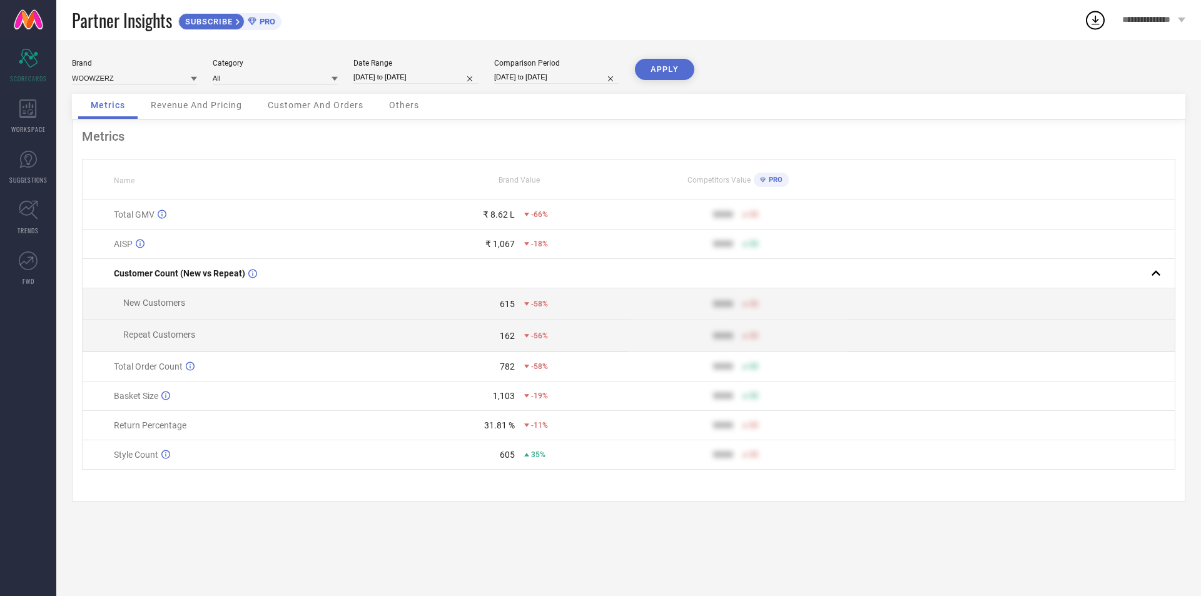
select select "2025"
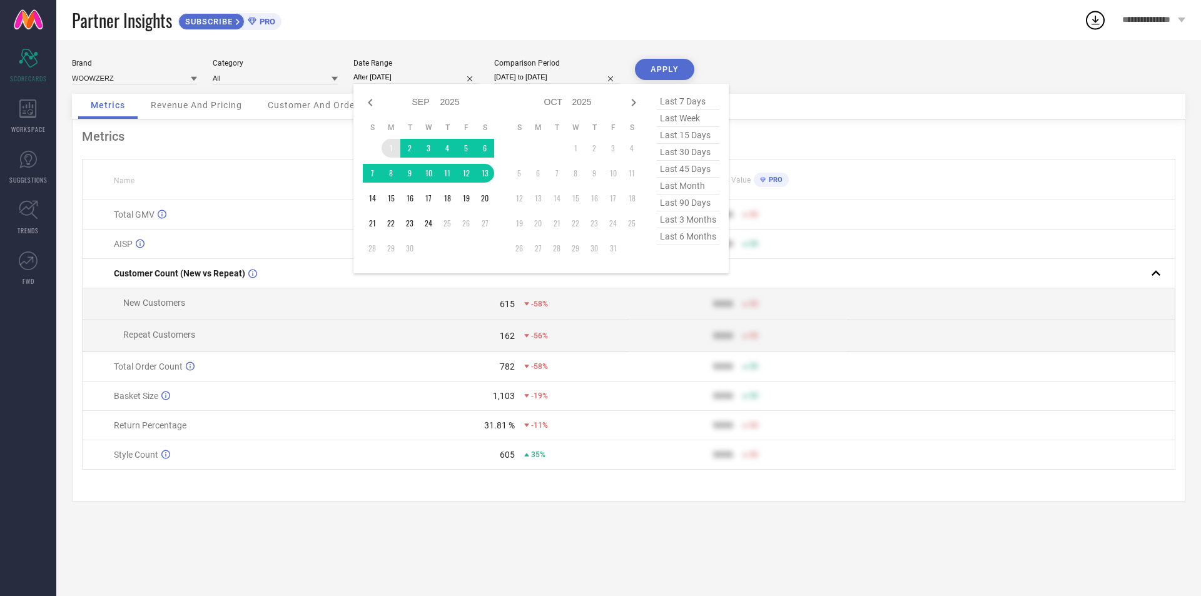
click at [390, 141] on td "1" at bounding box center [390, 148] width 19 height 19
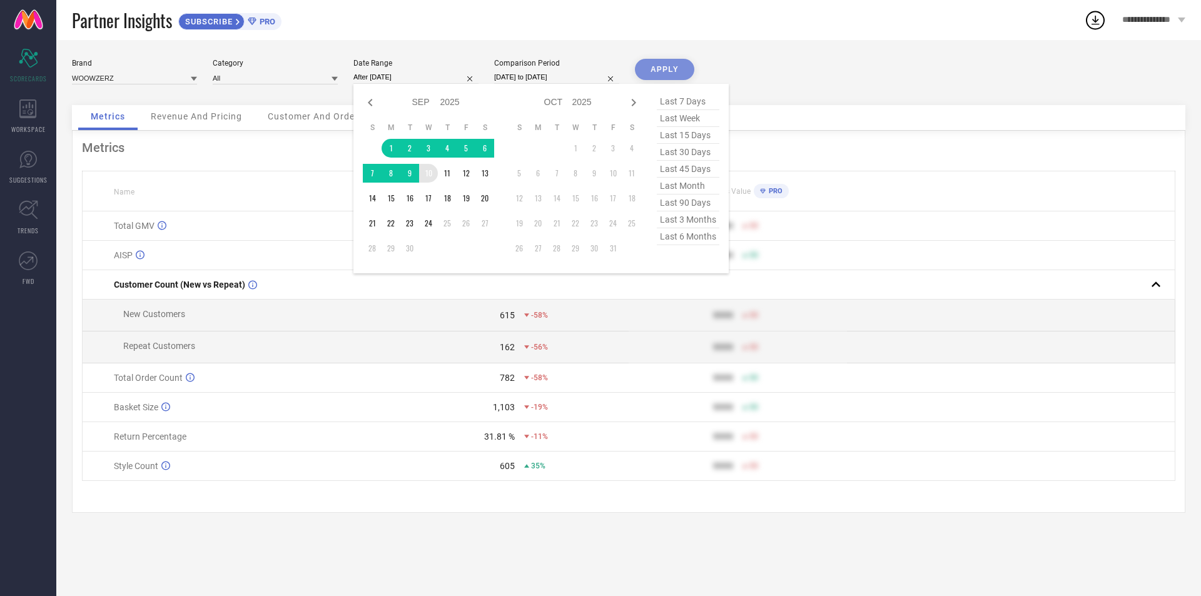
type input "01-09-2025 to 10-09-2025"
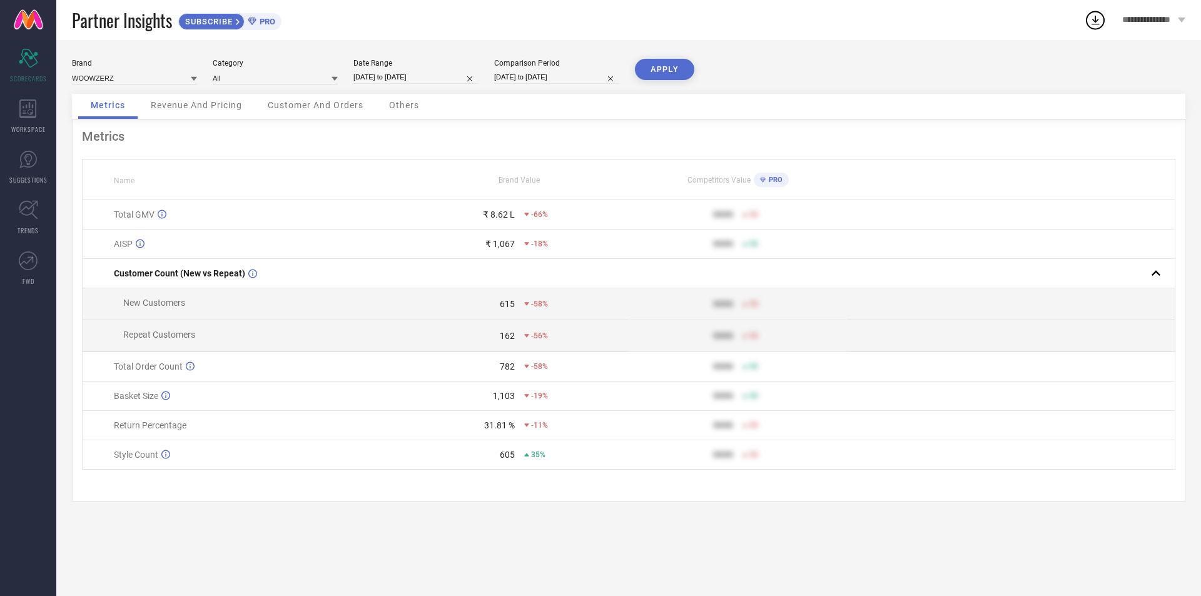
click at [652, 64] on button "APPLY" at bounding box center [664, 69] width 59 height 21
click at [424, 75] on input "01-09-2025 to 10-09-2025" at bounding box center [415, 77] width 125 height 13
select select "8"
select select "2025"
select select "9"
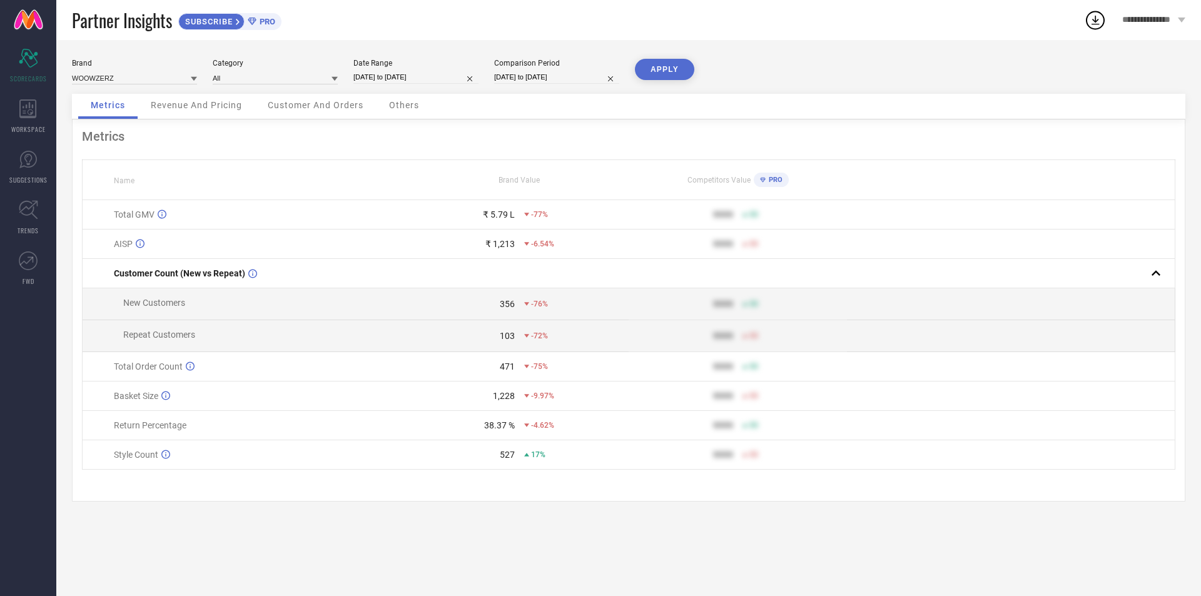
select select "2025"
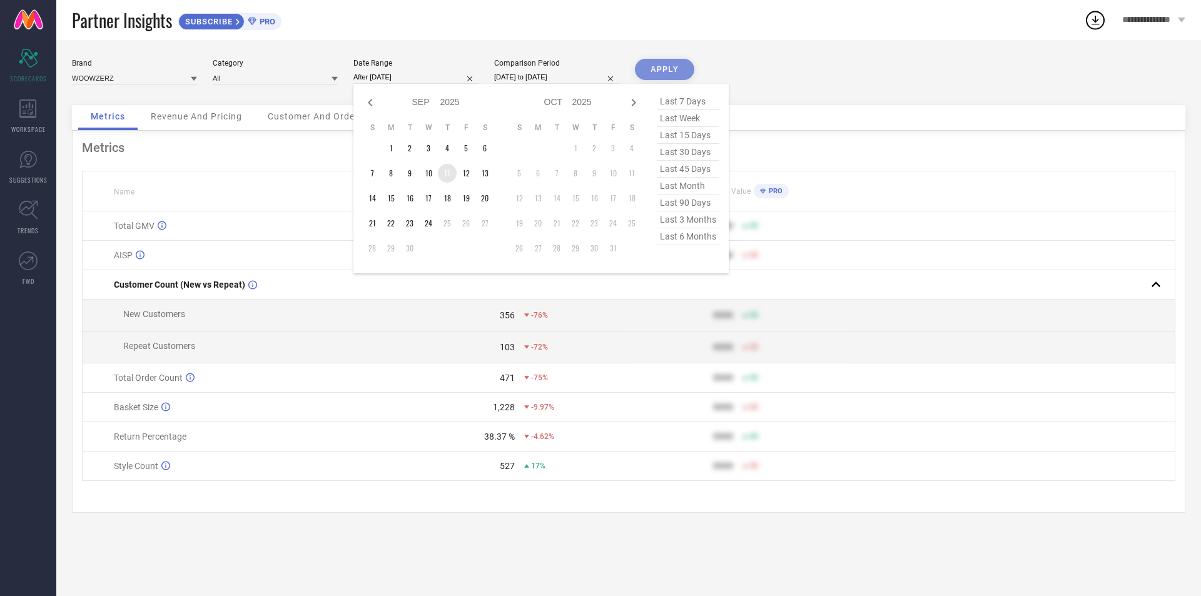
click at [443, 181] on td "11" at bounding box center [447, 173] width 19 height 19
type input "11-09-2025 to 16-09-2025"
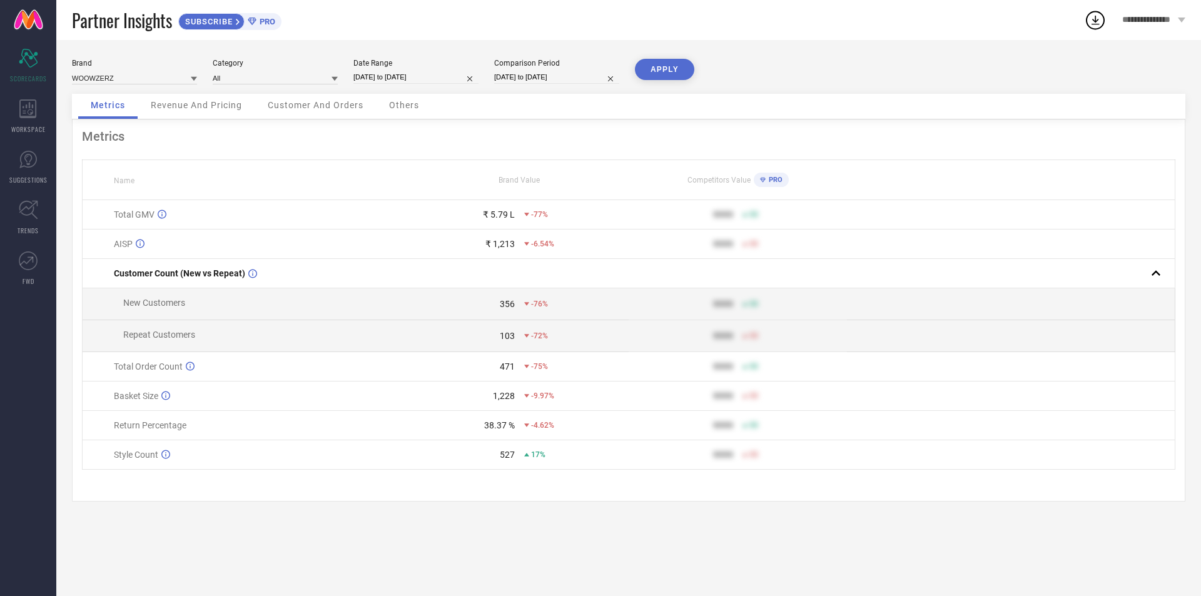
drag, startPoint x: 694, startPoint y: 51, endPoint x: 669, endPoint y: 69, distance: 30.4
click at [690, 54] on div "Brand WOOWZERZ Category All Date Range 11-09-2025 to 16-09-2025 Comparison Peri…" at bounding box center [628, 318] width 1144 height 556
click at [666, 72] on button "APPLY" at bounding box center [664, 69] width 59 height 21
click at [45, 59] on div "Scorecard SCORECARDS" at bounding box center [28, 66] width 56 height 50
